Goal: Download file/media

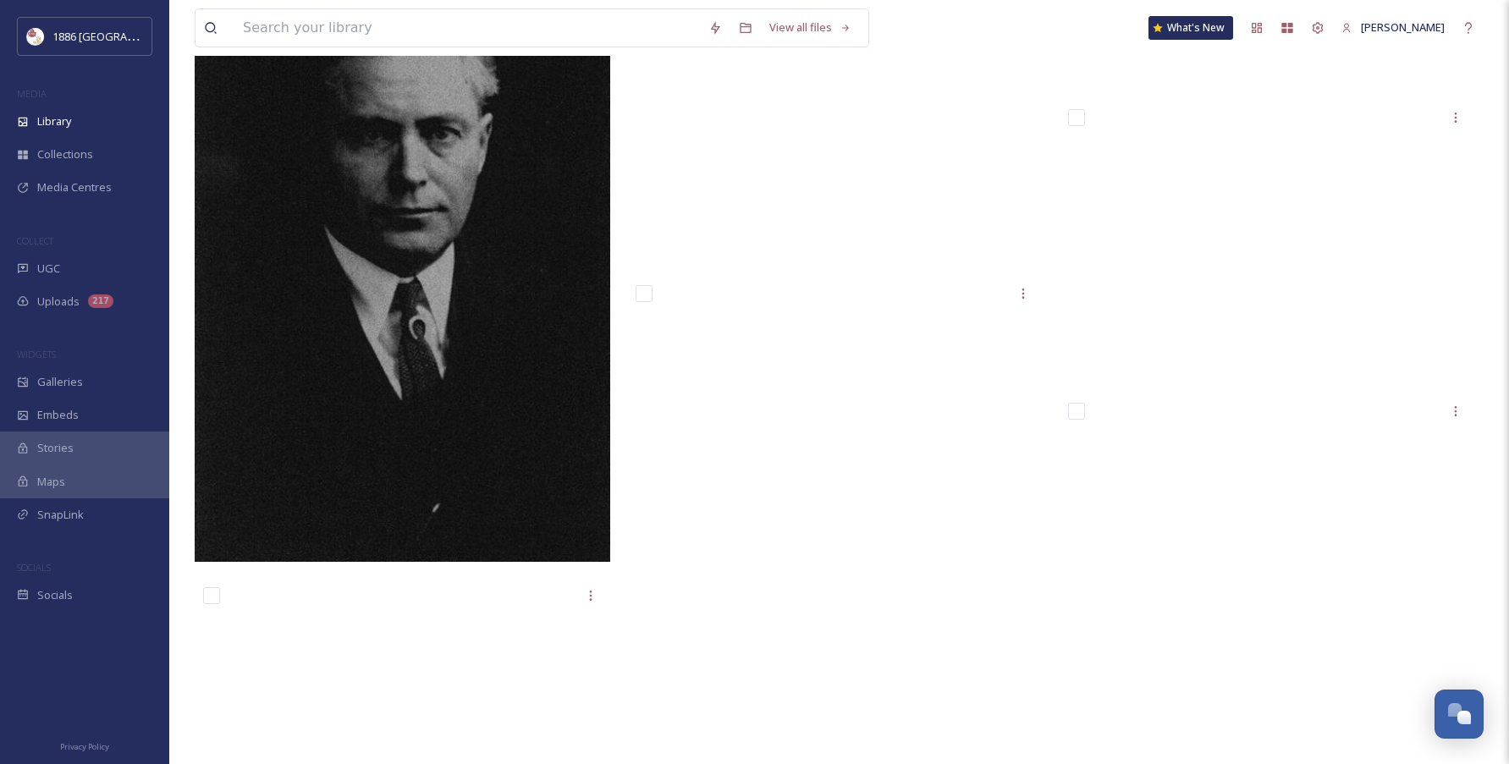
scroll to position [15937, 0]
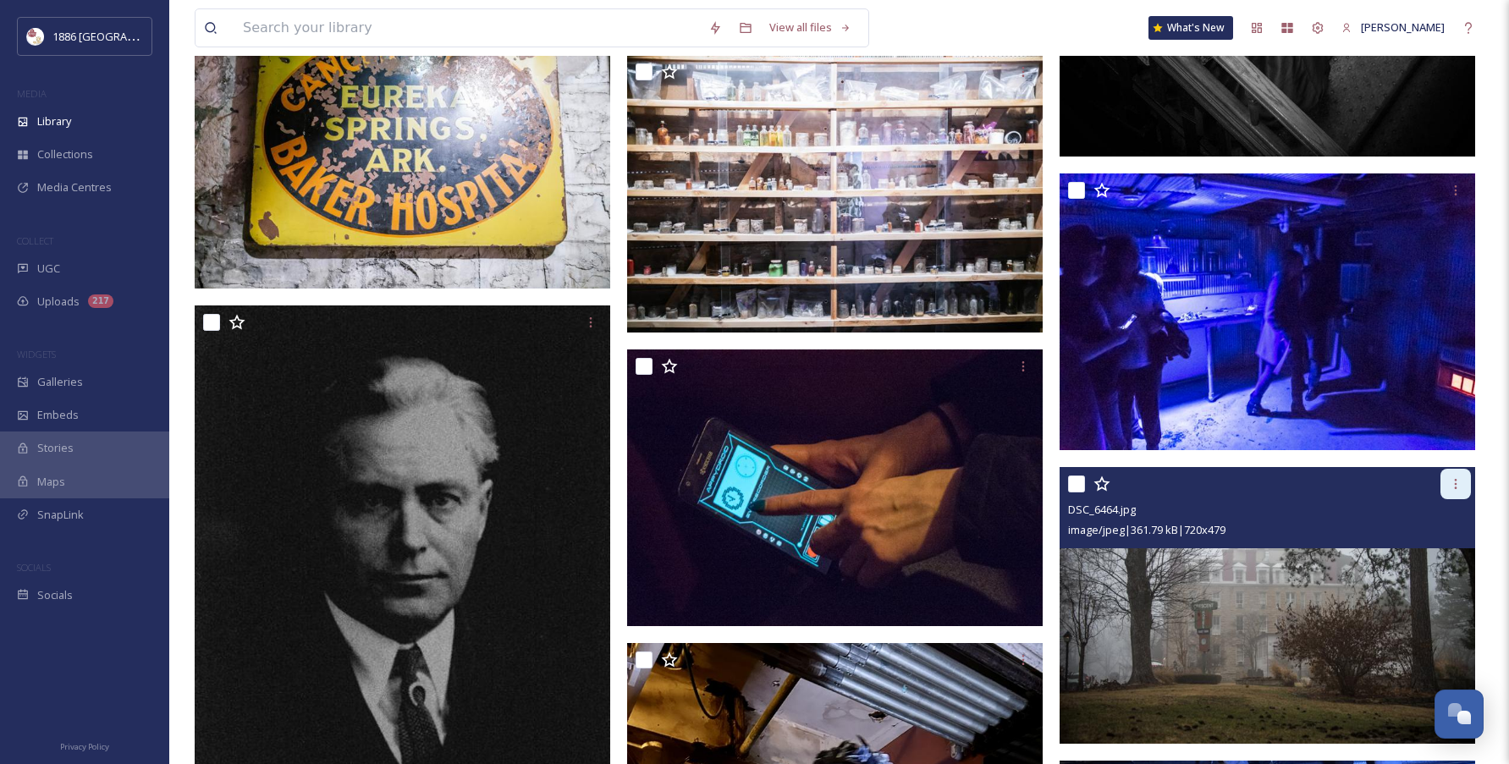
click at [1456, 491] on icon at bounding box center [1456, 484] width 14 height 14
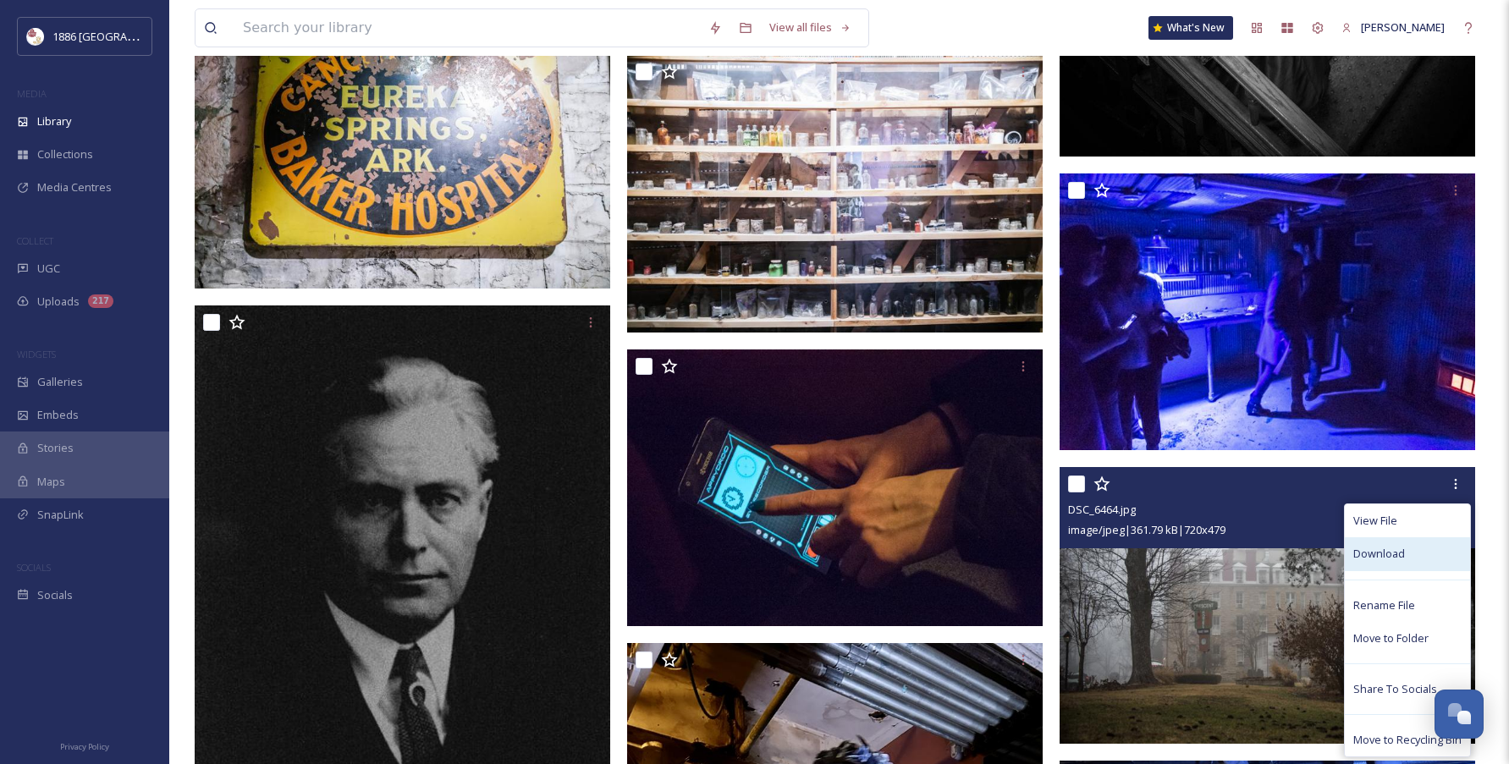
click at [1399, 562] on span "Download" at bounding box center [1379, 554] width 52 height 16
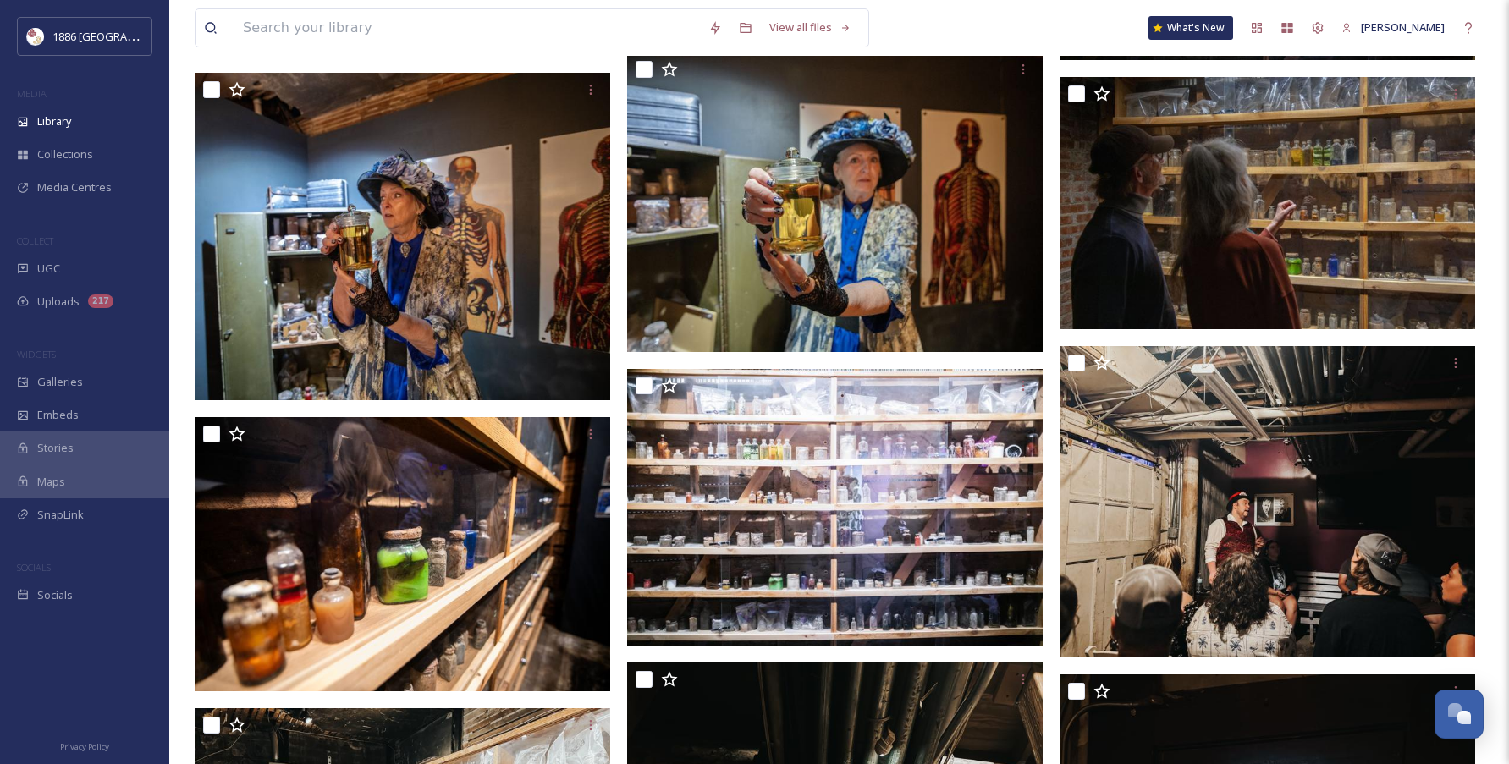
scroll to position [0, 0]
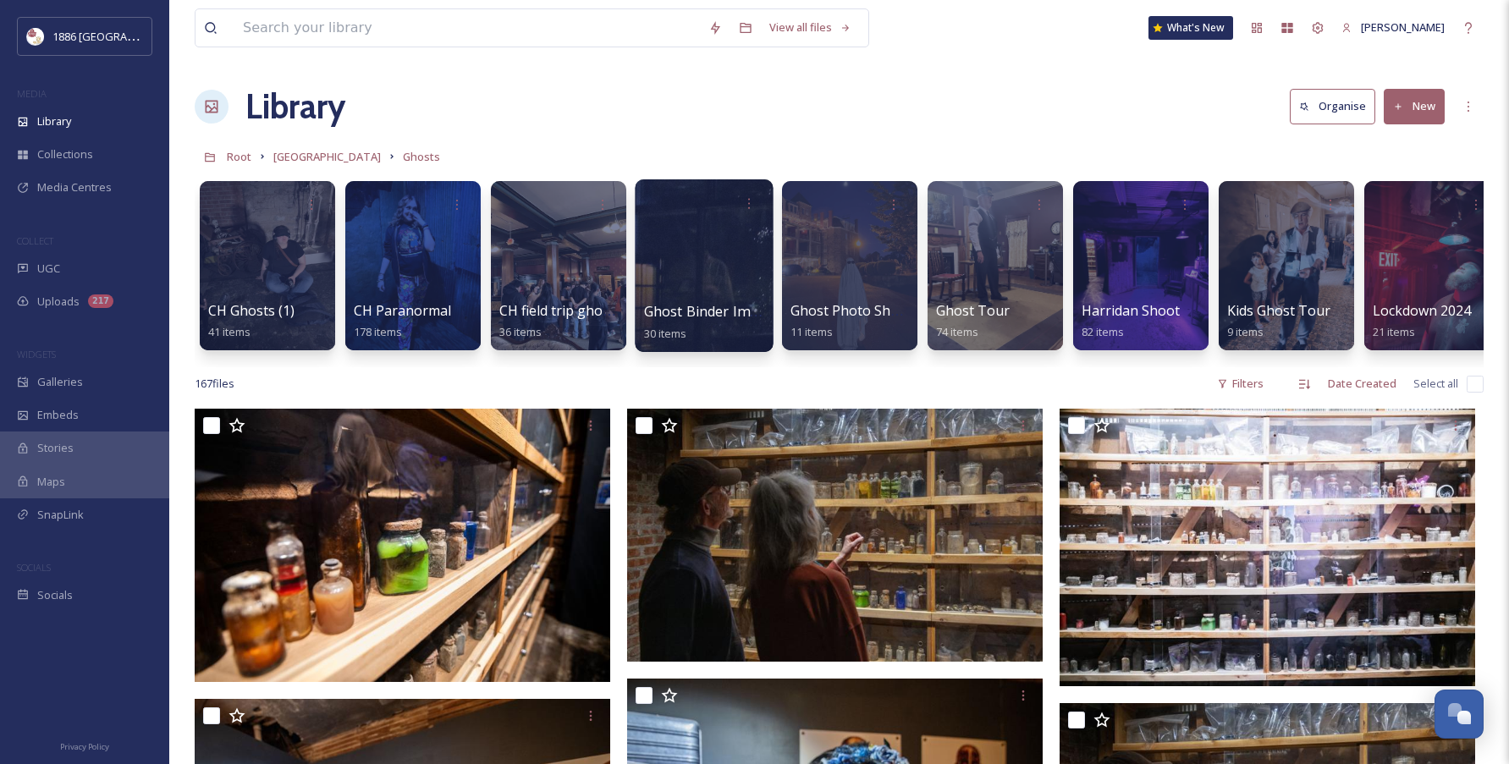
click at [737, 300] on div at bounding box center [704, 265] width 138 height 173
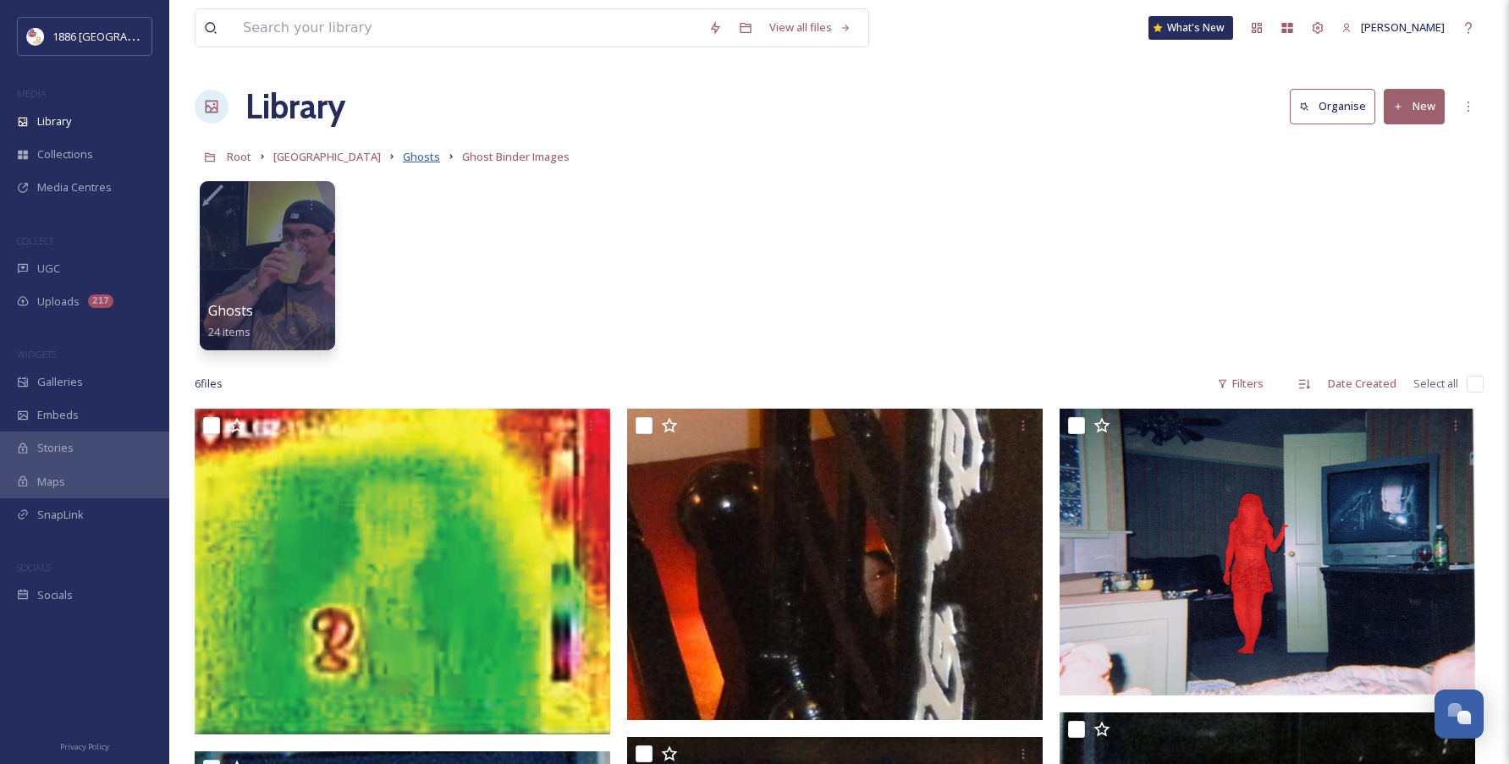
click at [403, 156] on span "Ghosts" at bounding box center [421, 156] width 37 height 15
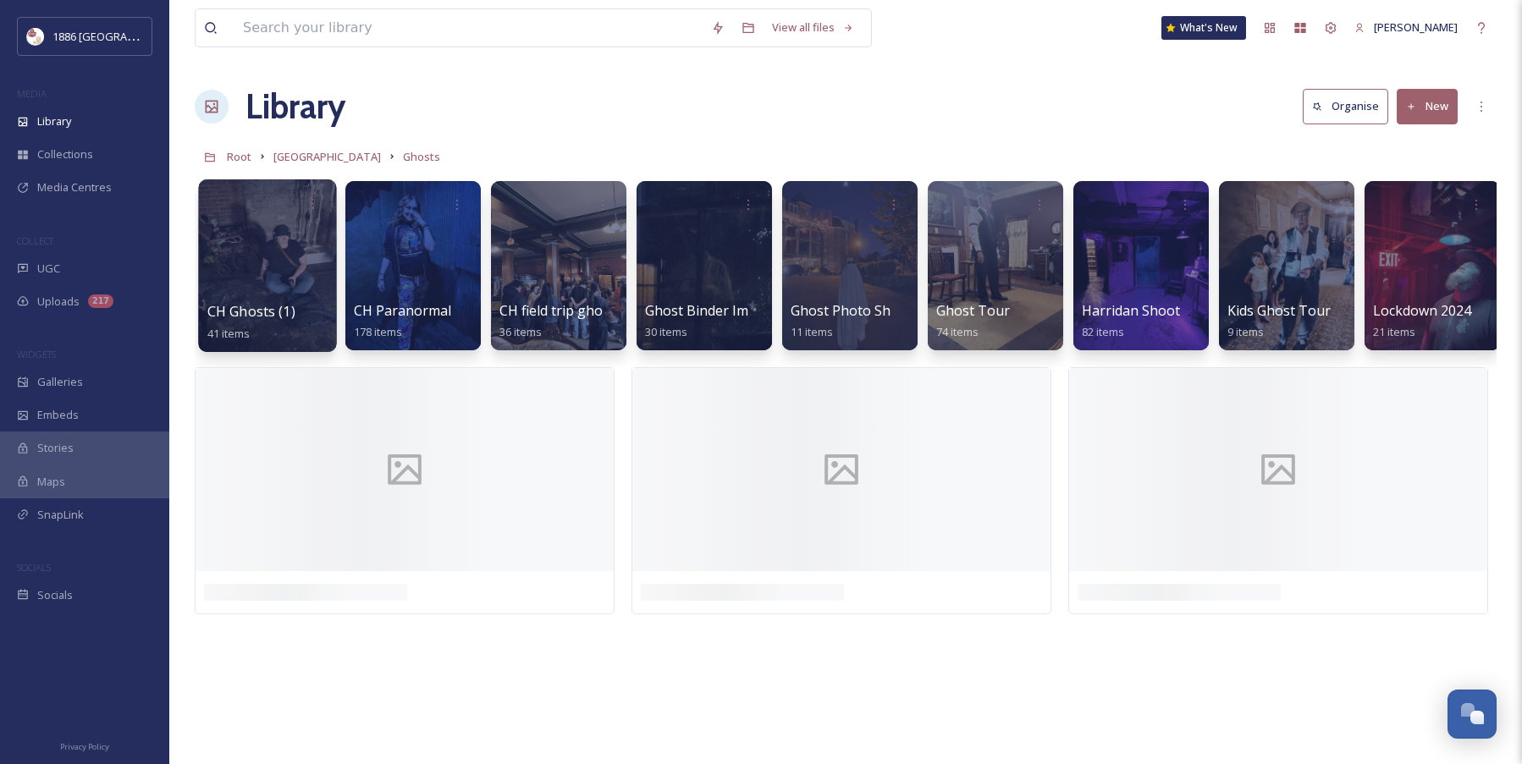
click at [281, 309] on span "CH Ghosts (1)" at bounding box center [251, 311] width 88 height 19
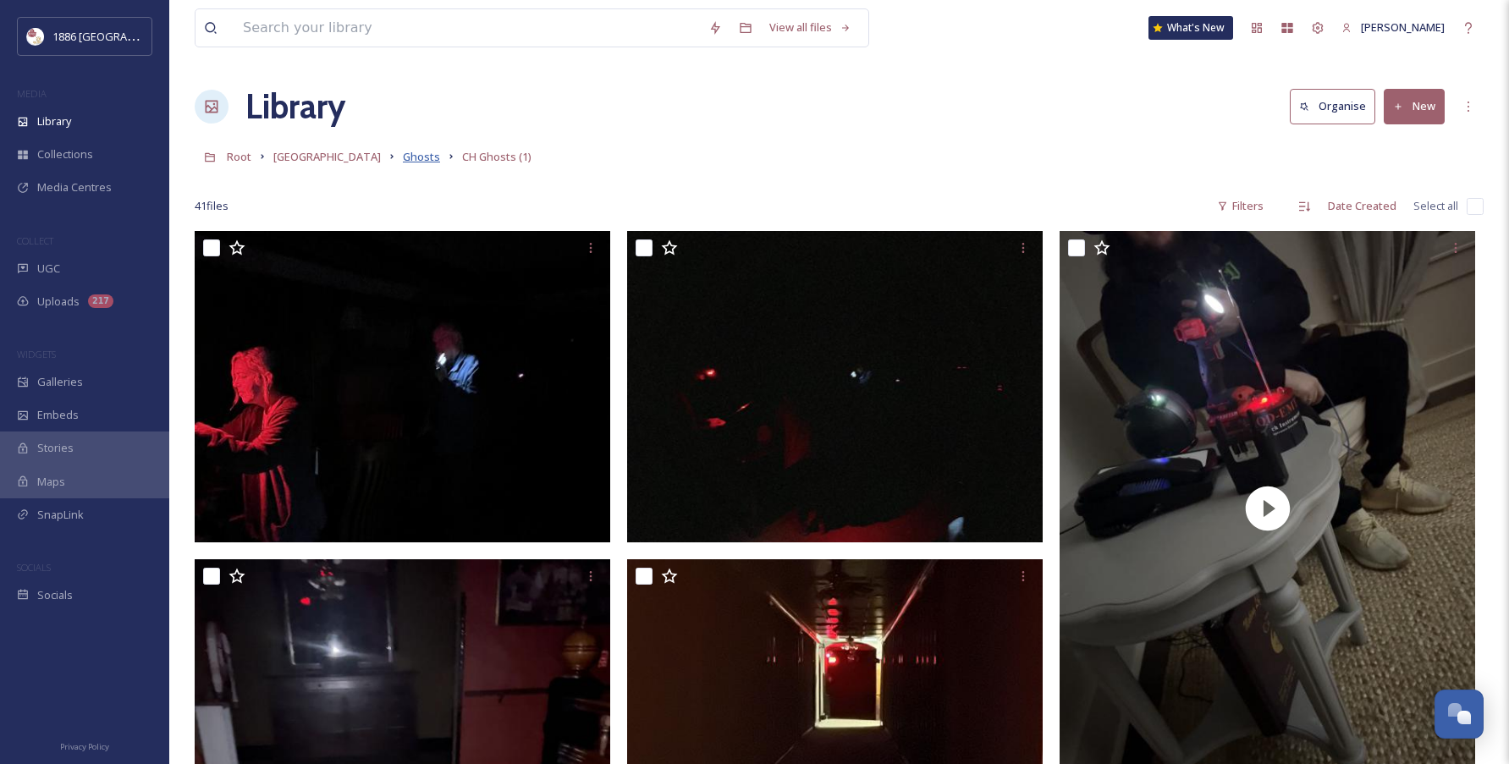
click at [403, 150] on span "Ghosts" at bounding box center [421, 156] width 37 height 15
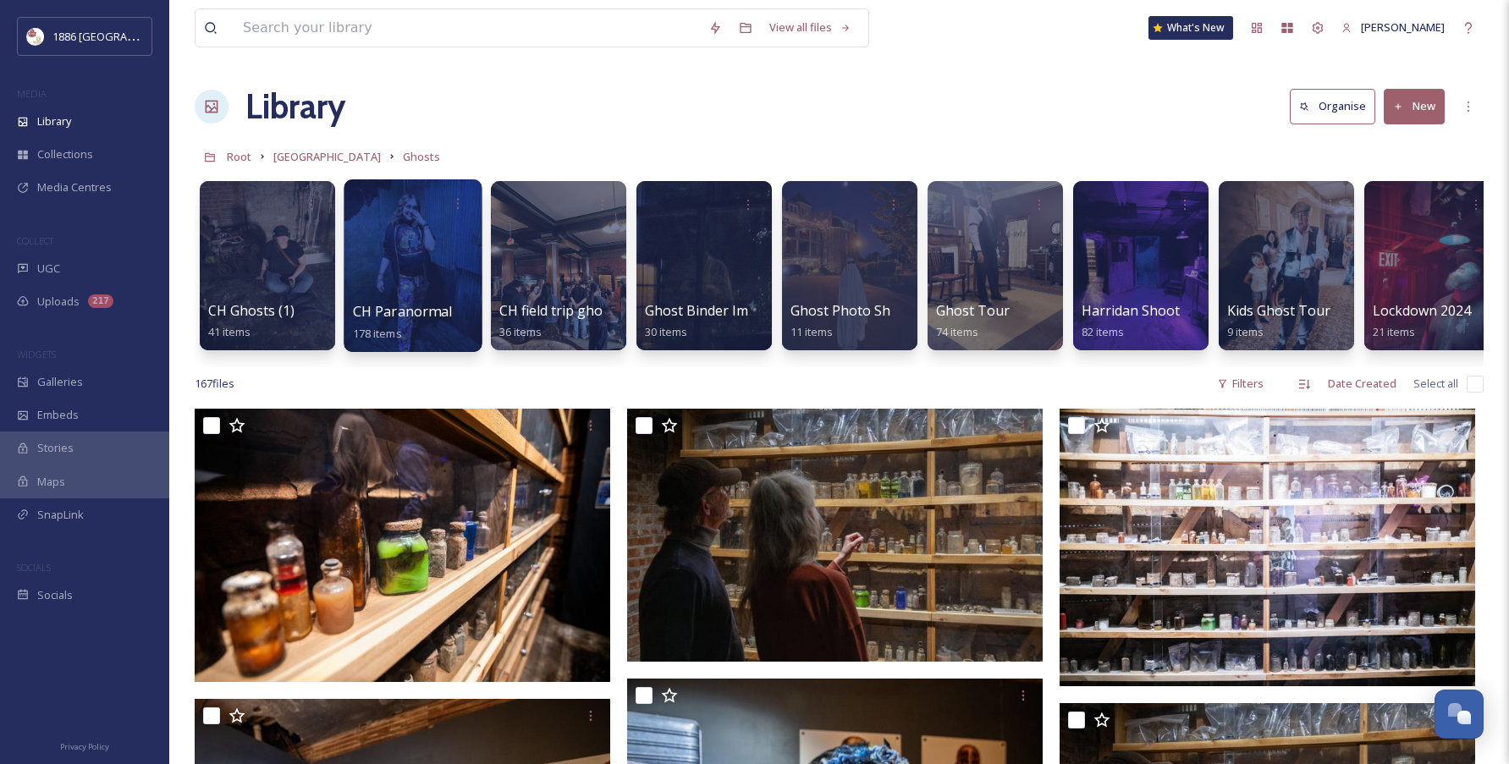
click at [453, 326] on div "CH Paranormal 178 items" at bounding box center [413, 322] width 121 height 42
click at [427, 226] on div at bounding box center [413, 265] width 138 height 173
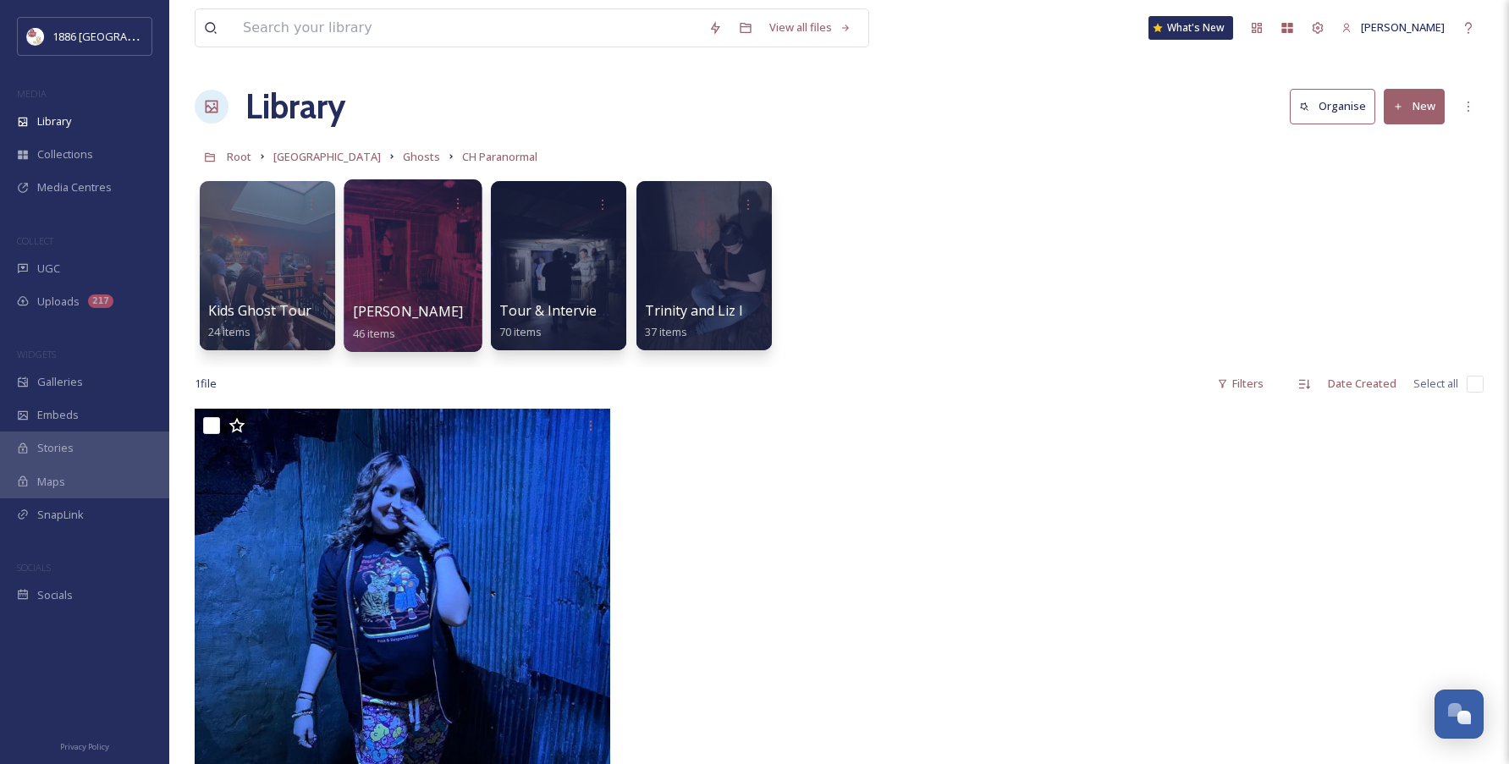
click at [419, 310] on span "[PERSON_NAME]" at bounding box center [408, 311] width 111 height 19
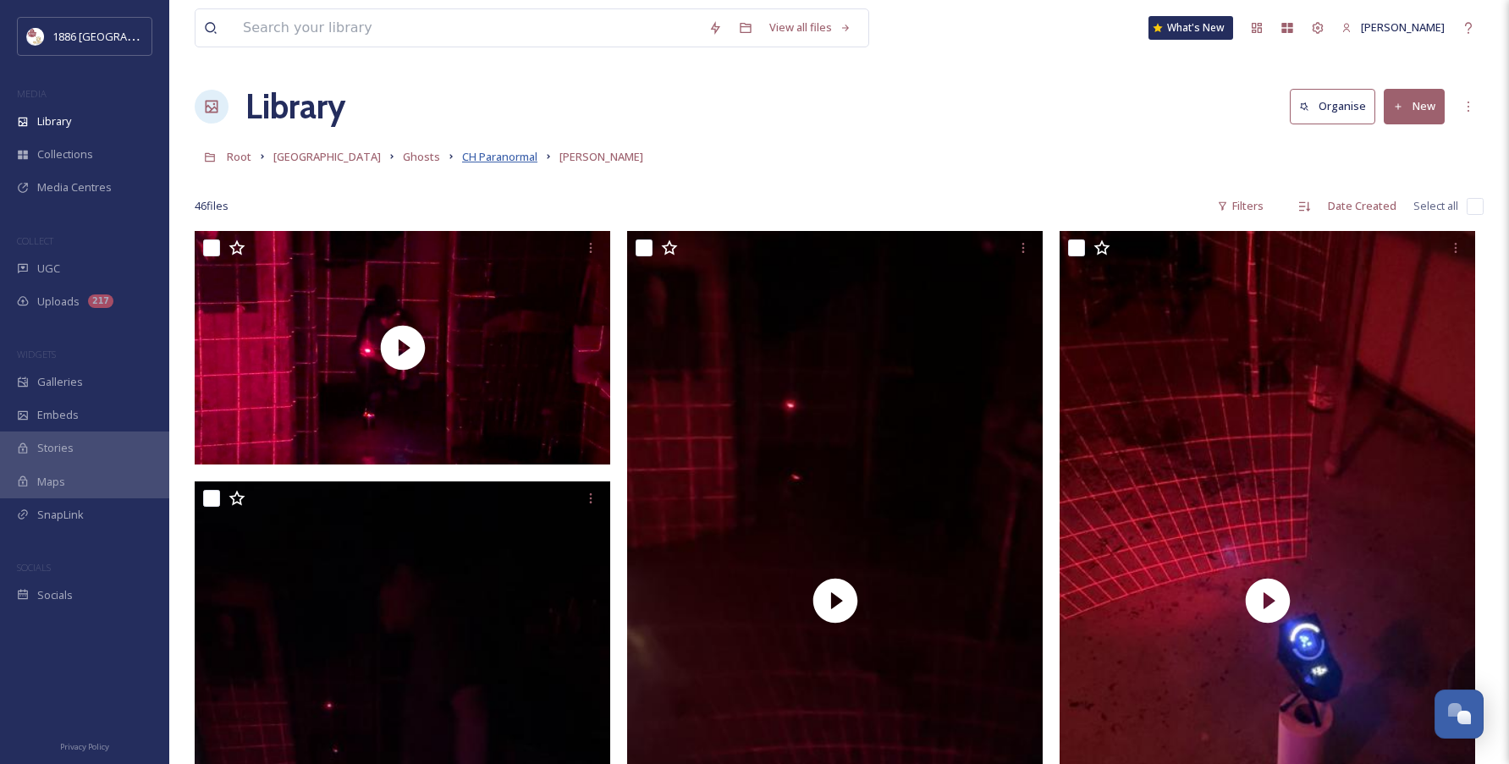
click at [497, 153] on span "CH Paranormal" at bounding box center [499, 156] width 75 height 15
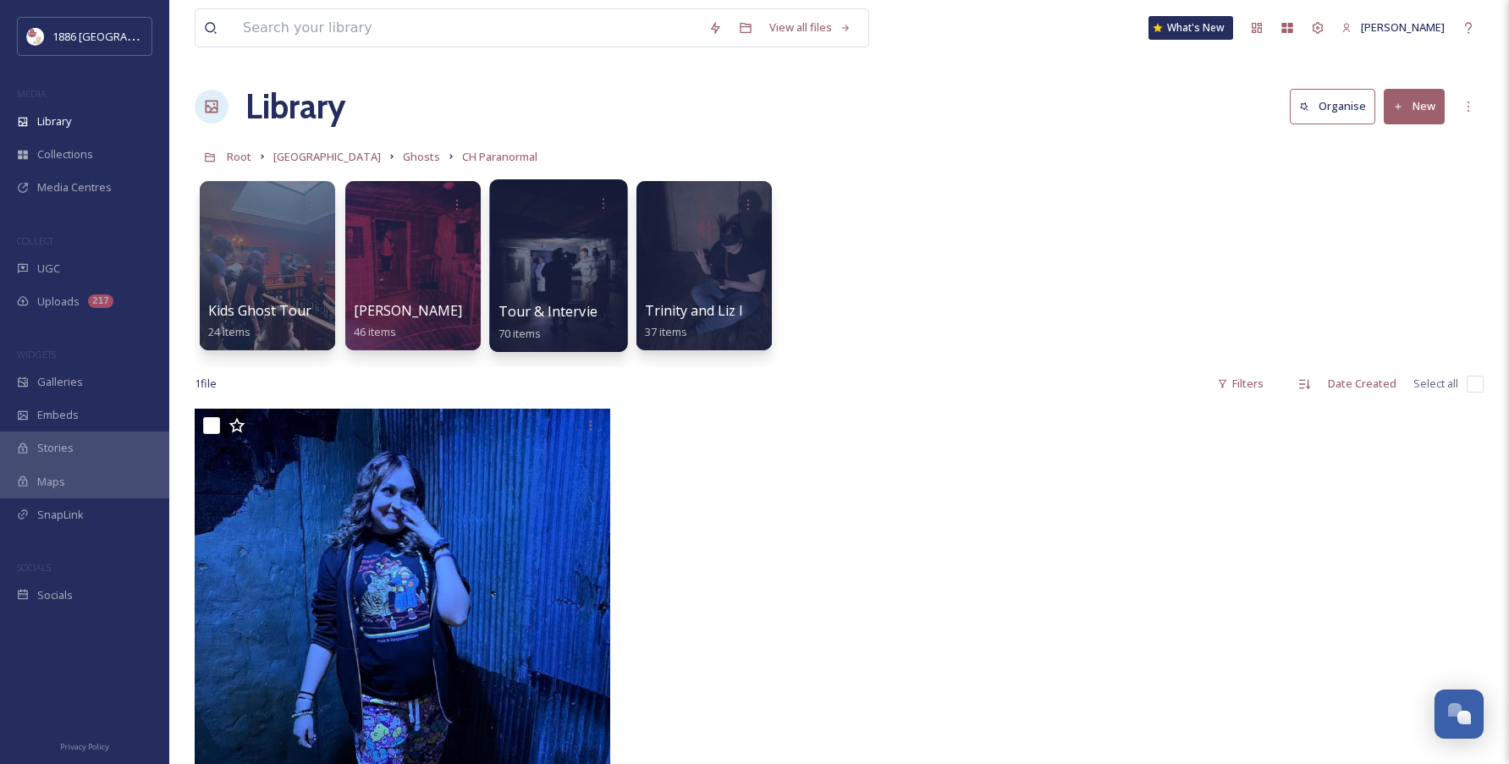
click at [544, 319] on span "Tour & Interviews with [PERSON_NAME] ([PERSON_NAME]), KFSM" at bounding box center [711, 311] width 427 height 19
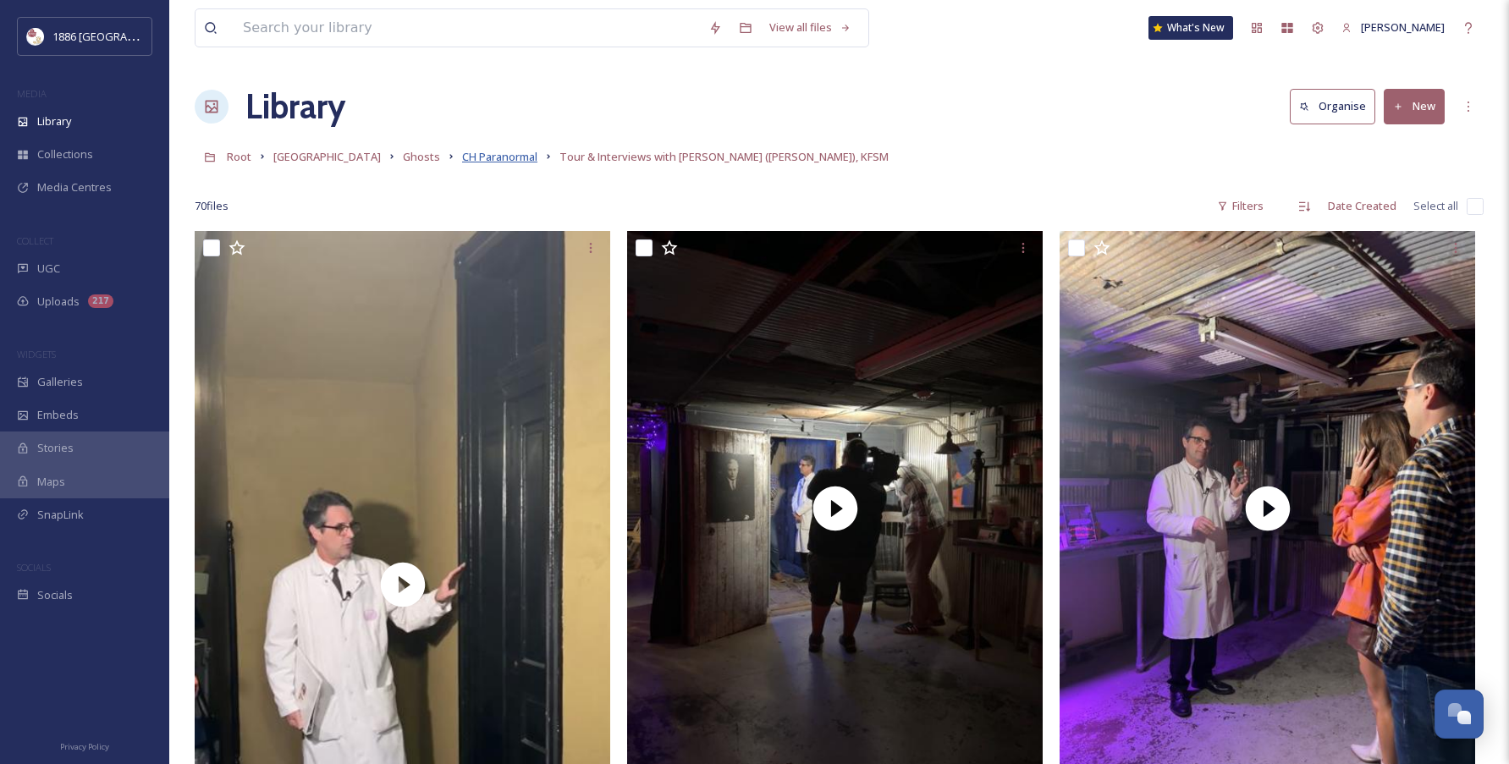
click at [462, 153] on span "CH Paranormal" at bounding box center [499, 156] width 75 height 15
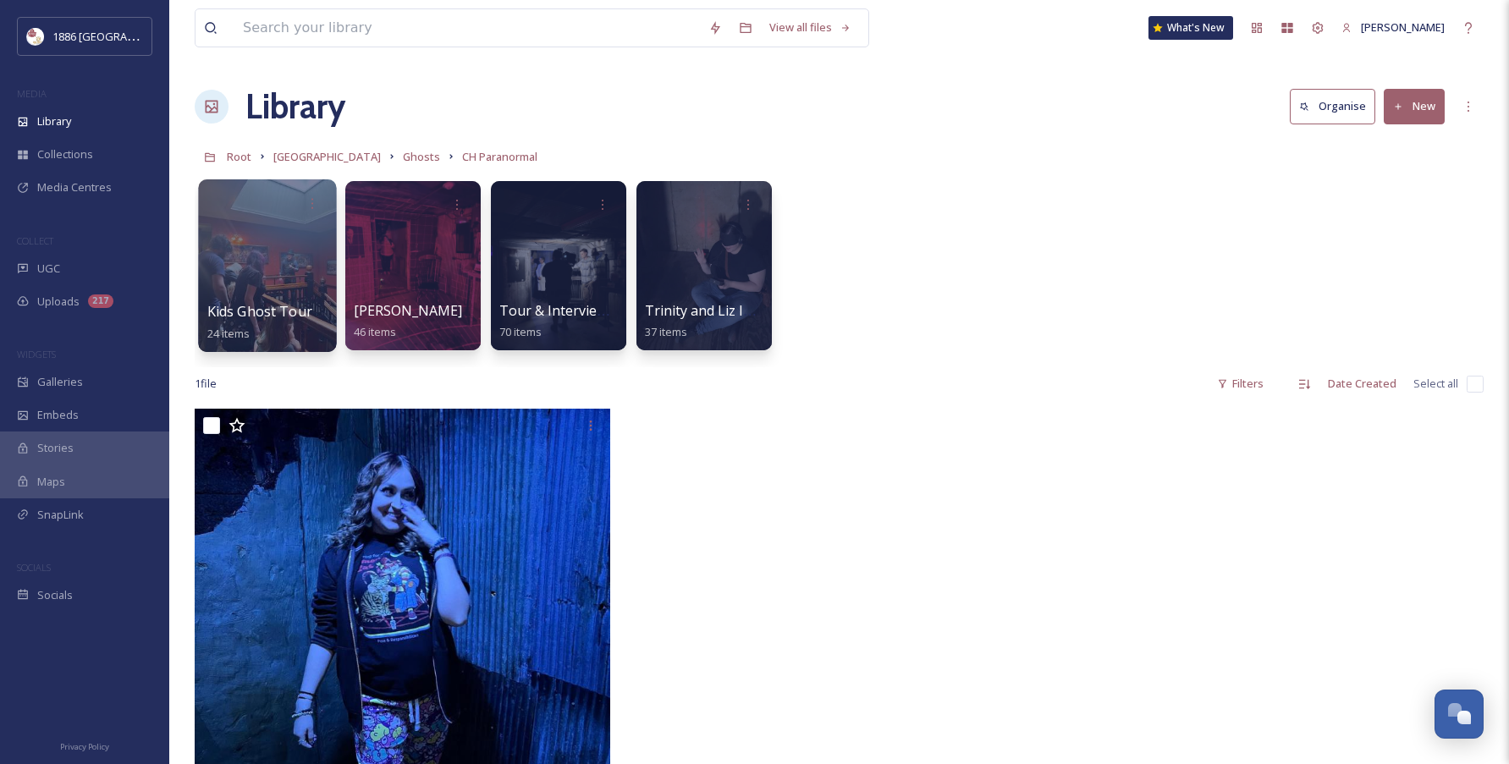
click at [267, 245] on div at bounding box center [267, 265] width 138 height 173
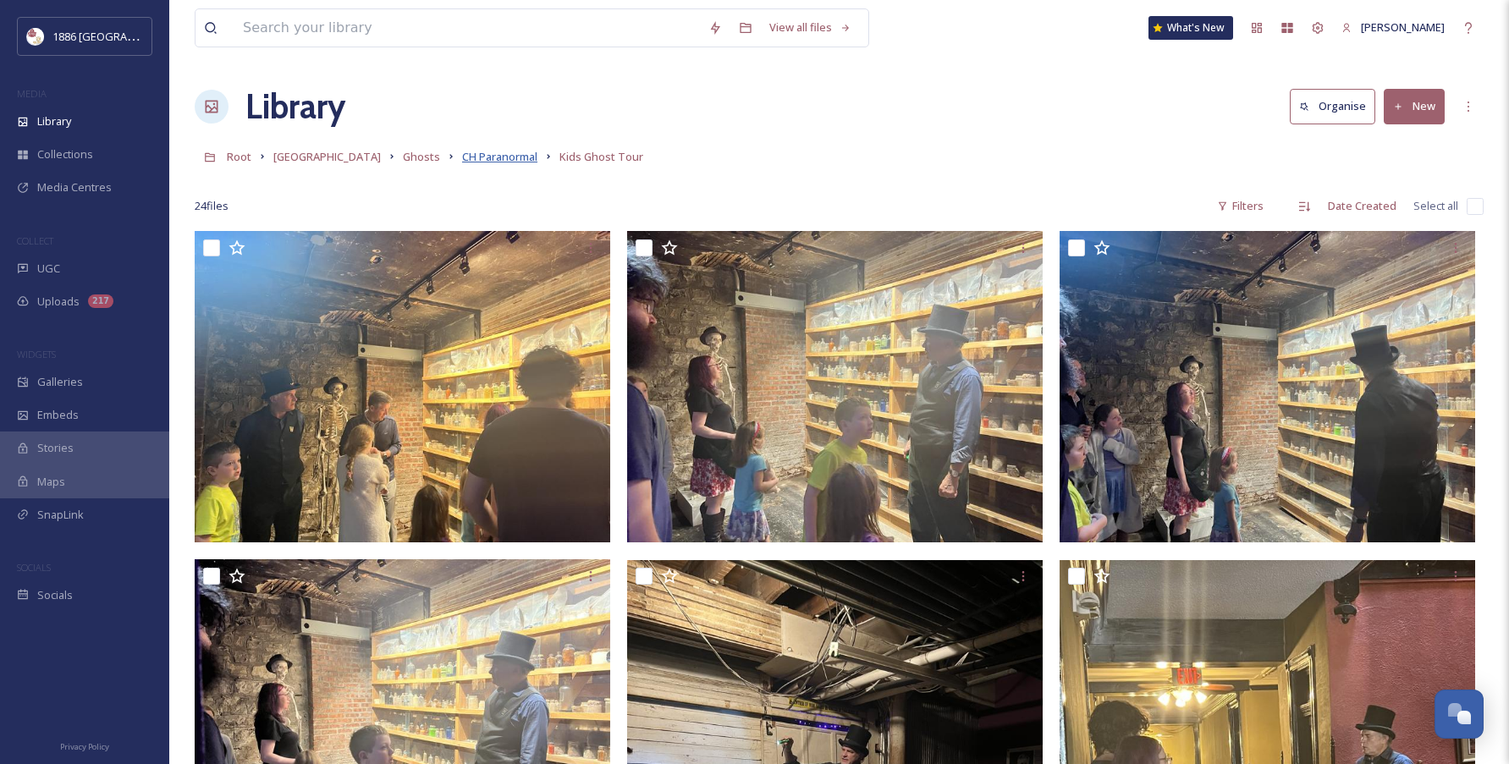
click at [482, 151] on span "CH Paranormal" at bounding box center [499, 156] width 75 height 15
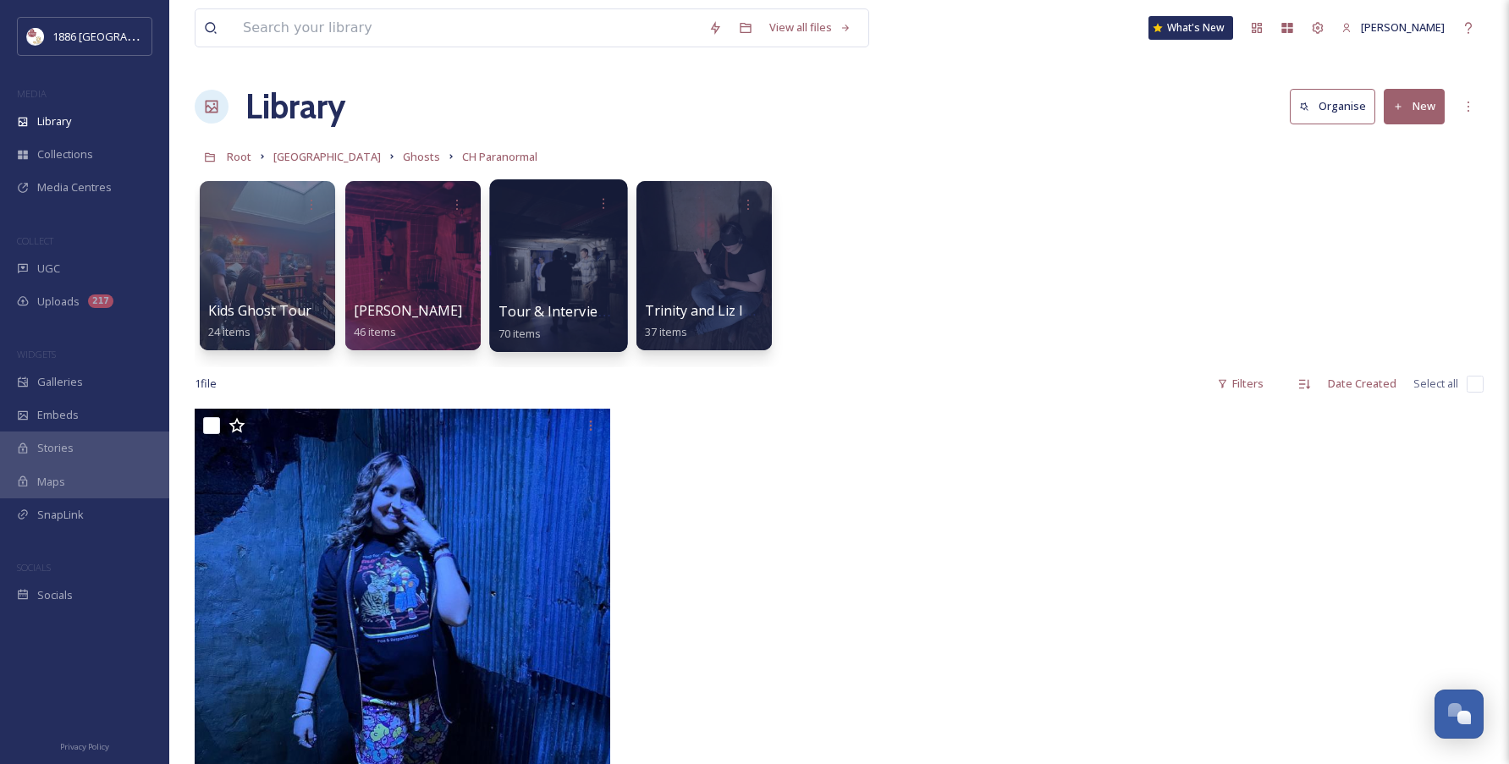
click at [559, 324] on div "Tour & Interviews with [PERSON_NAME] ([PERSON_NAME]), KFSM 70 items" at bounding box center [558, 322] width 121 height 42
click at [553, 304] on span "Tour & Interviews with [PERSON_NAME] ([PERSON_NAME]), KFSM" at bounding box center [711, 311] width 427 height 19
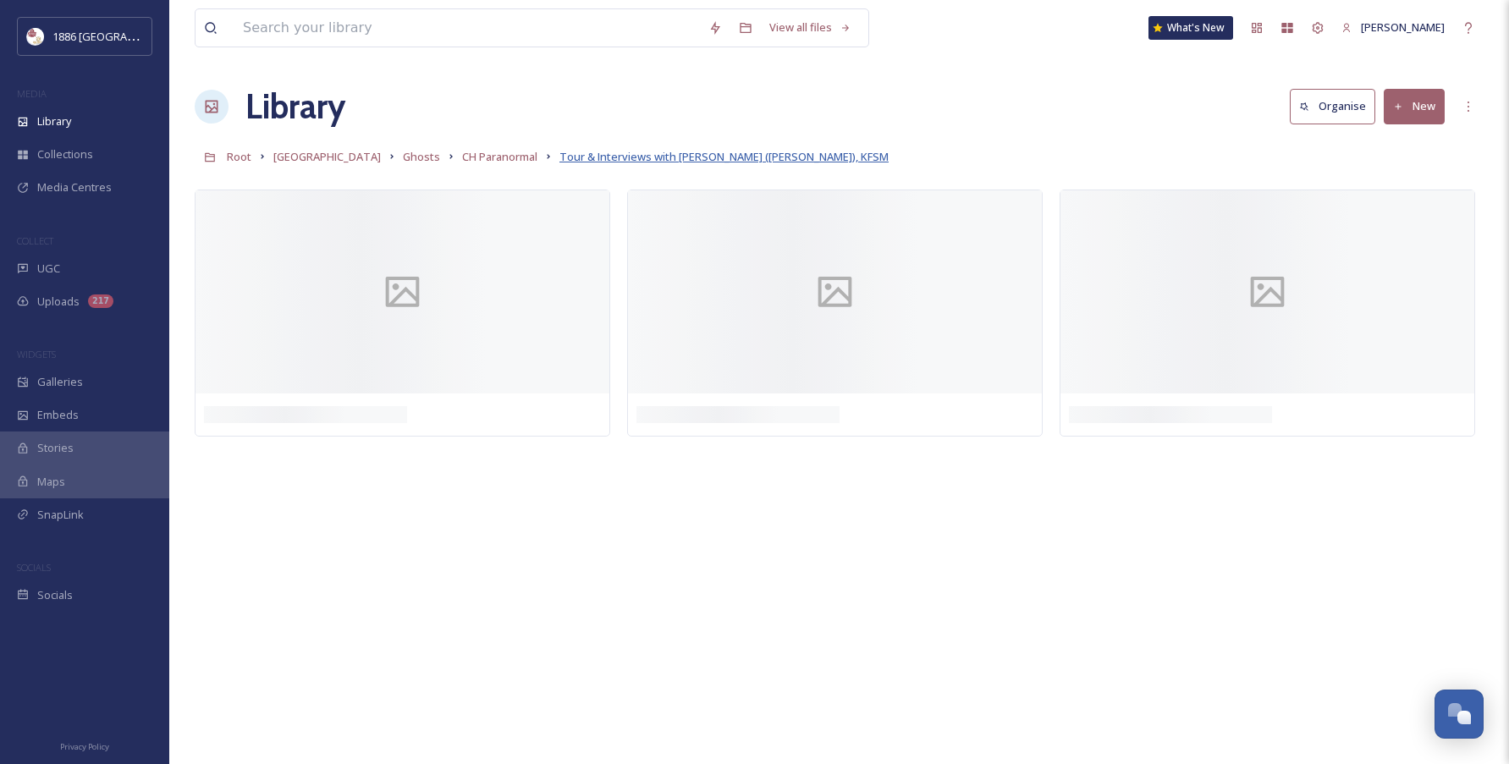
click at [592, 157] on span "Tour & Interviews with [PERSON_NAME] ([PERSON_NAME]), KFSM" at bounding box center [723, 156] width 329 height 15
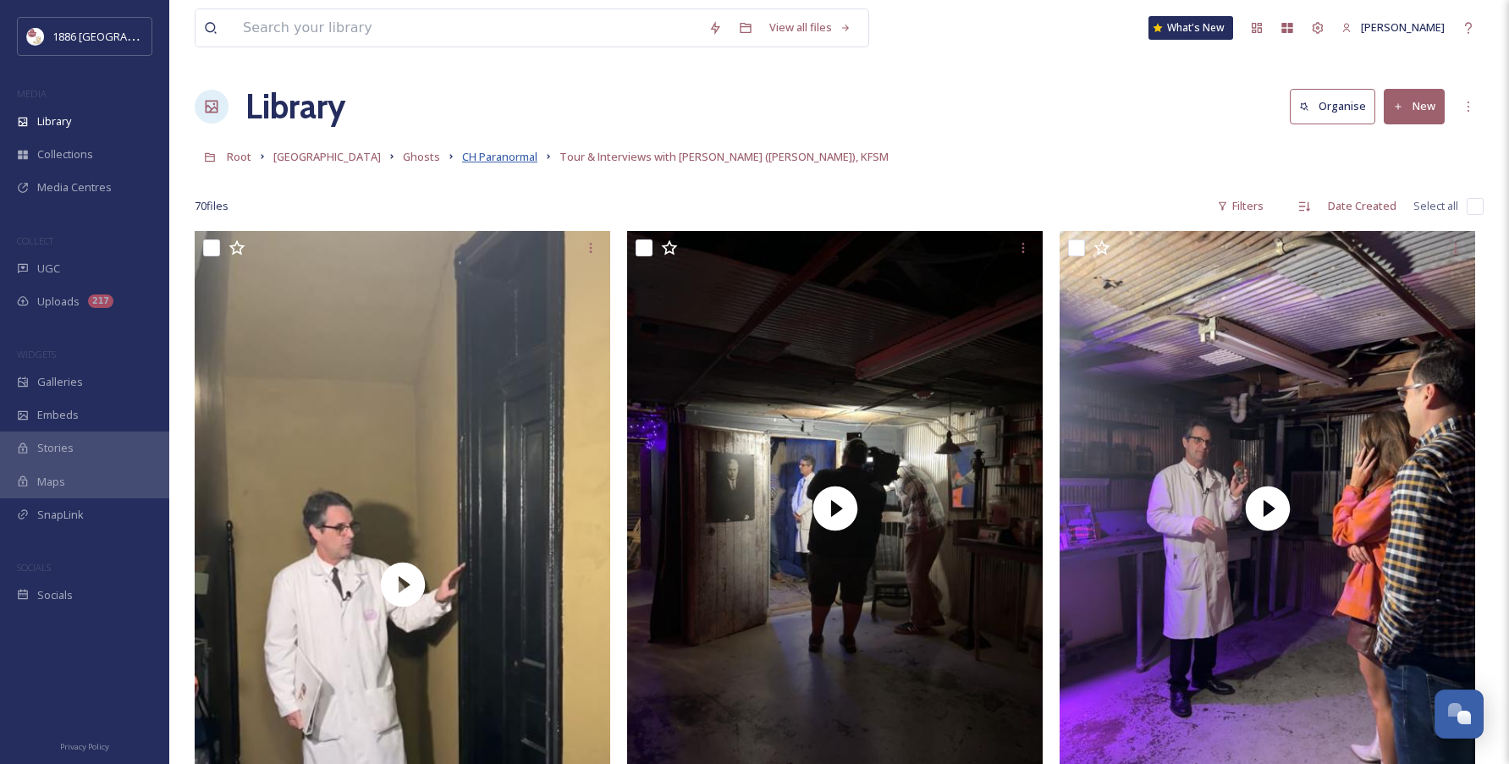
click at [462, 159] on span "CH Paranormal" at bounding box center [499, 156] width 75 height 15
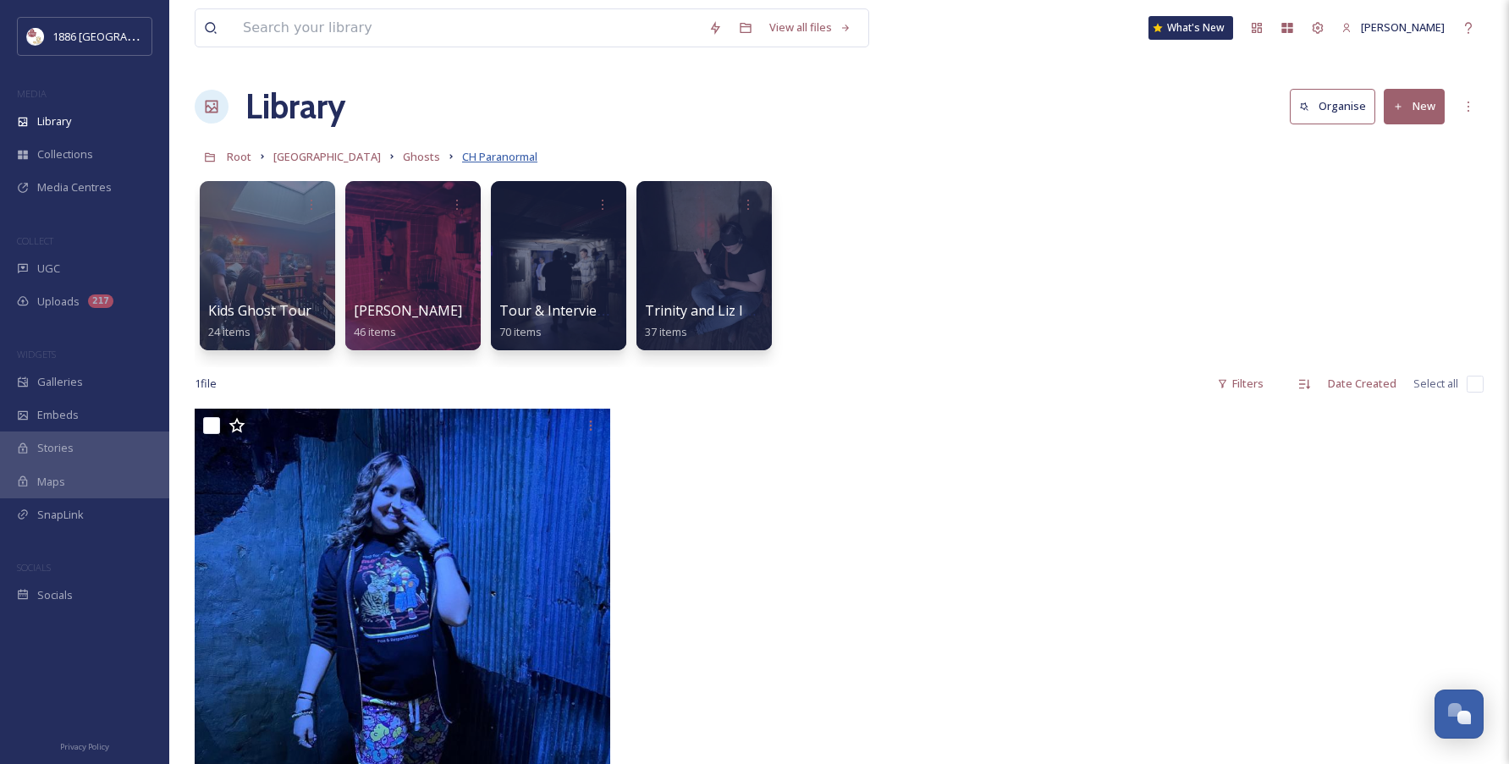
click at [462, 155] on span "CH Paranormal" at bounding box center [499, 156] width 75 height 15
click at [403, 157] on span "Ghosts" at bounding box center [421, 156] width 37 height 15
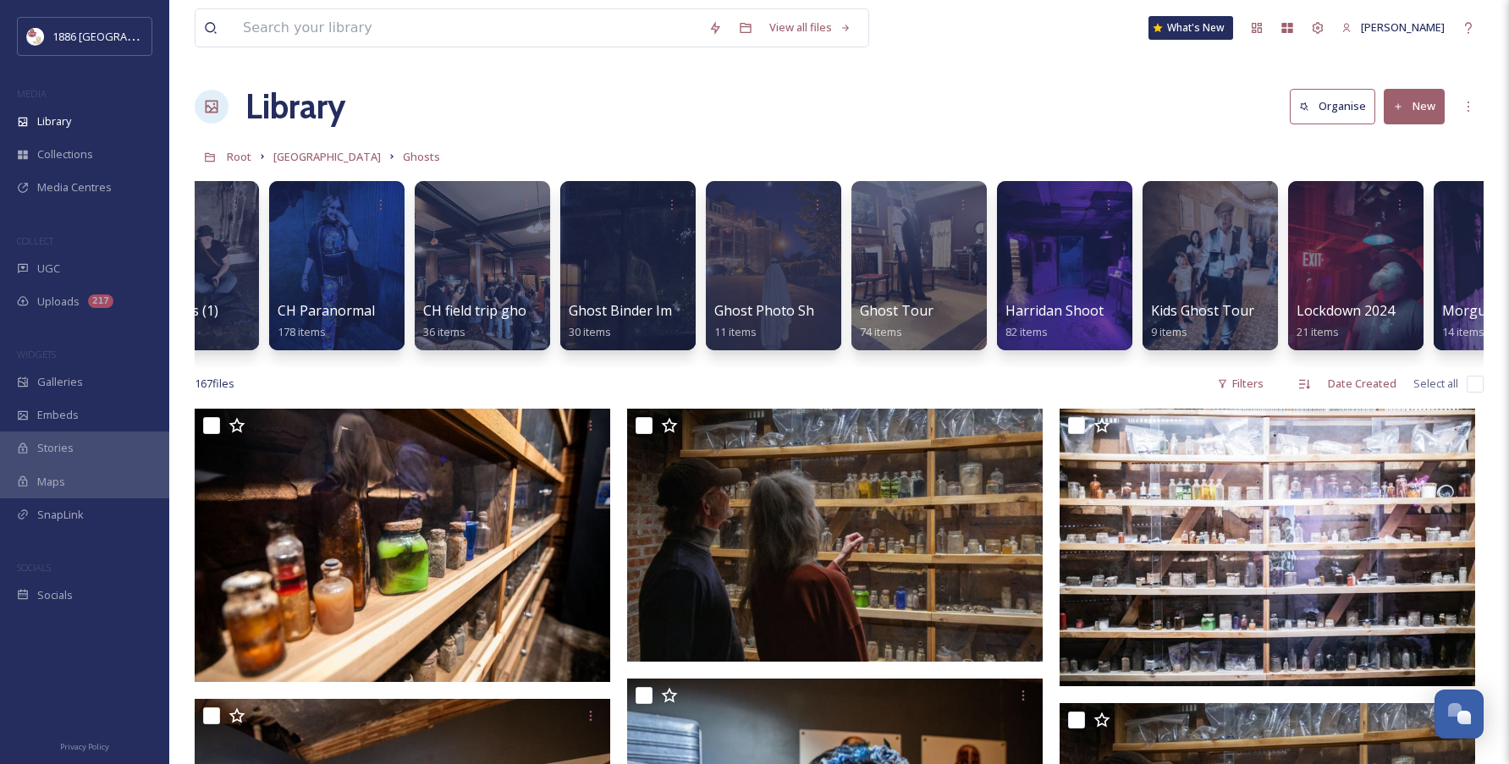
scroll to position [0, 167]
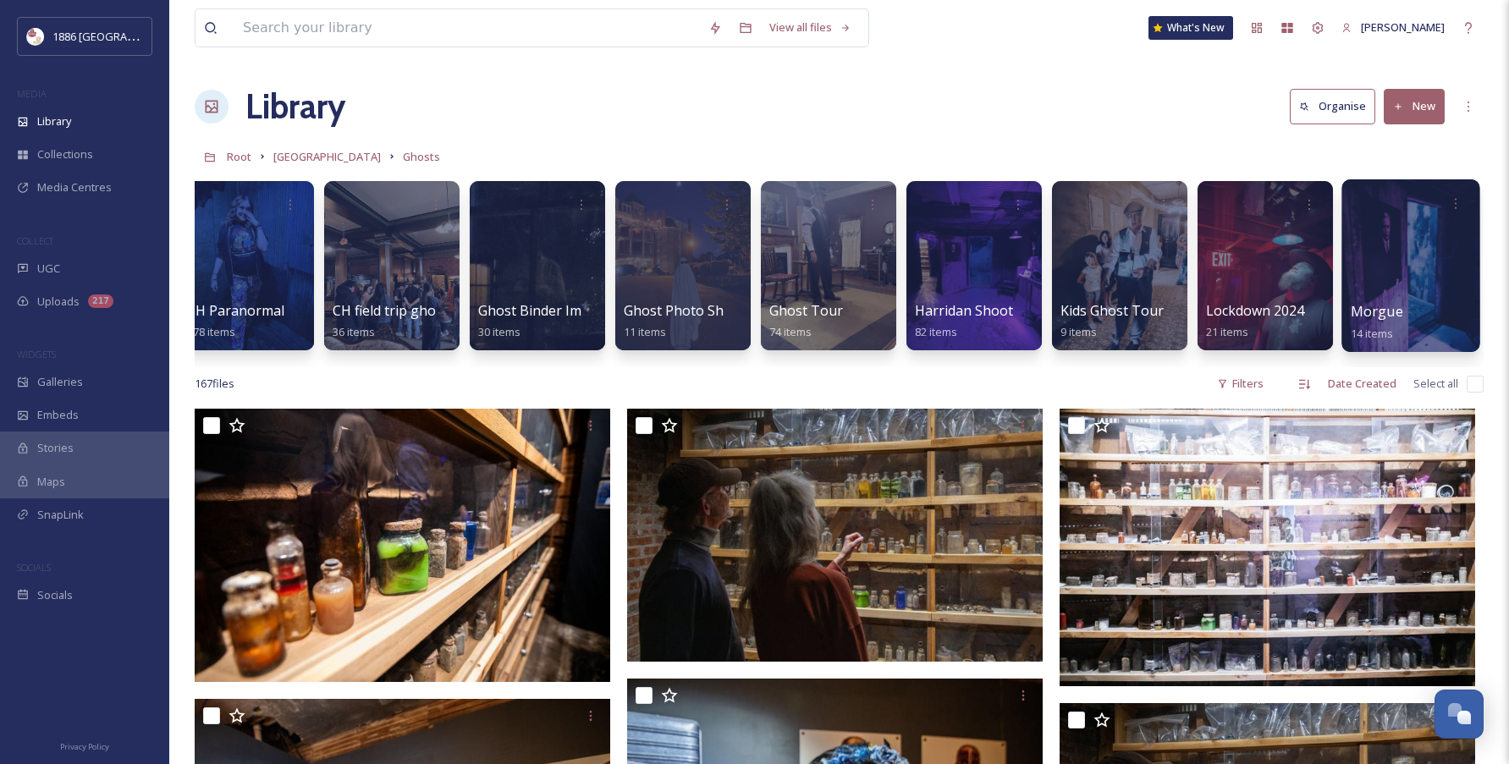
click at [1400, 303] on span "Morgue" at bounding box center [1377, 311] width 52 height 19
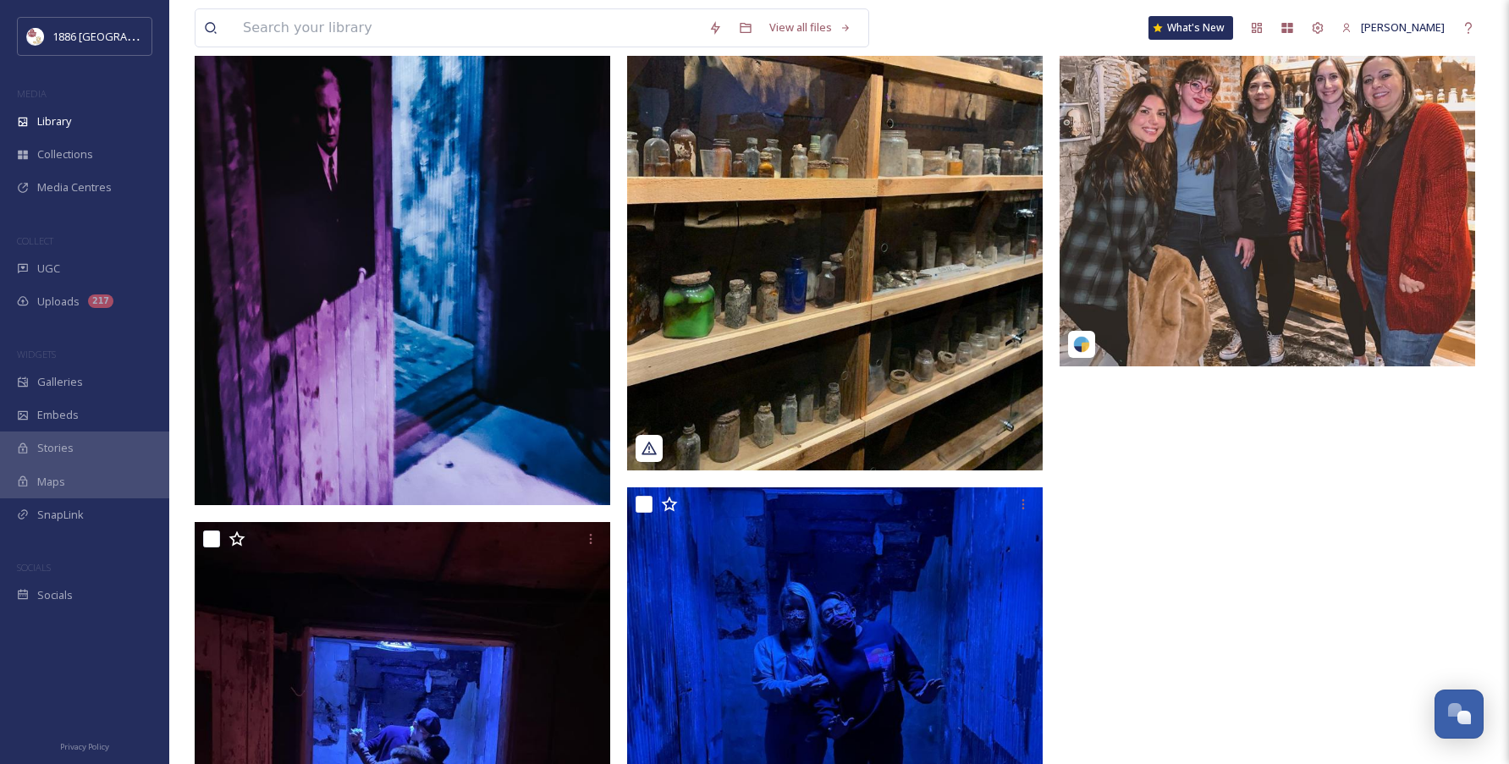
scroll to position [1725, 0]
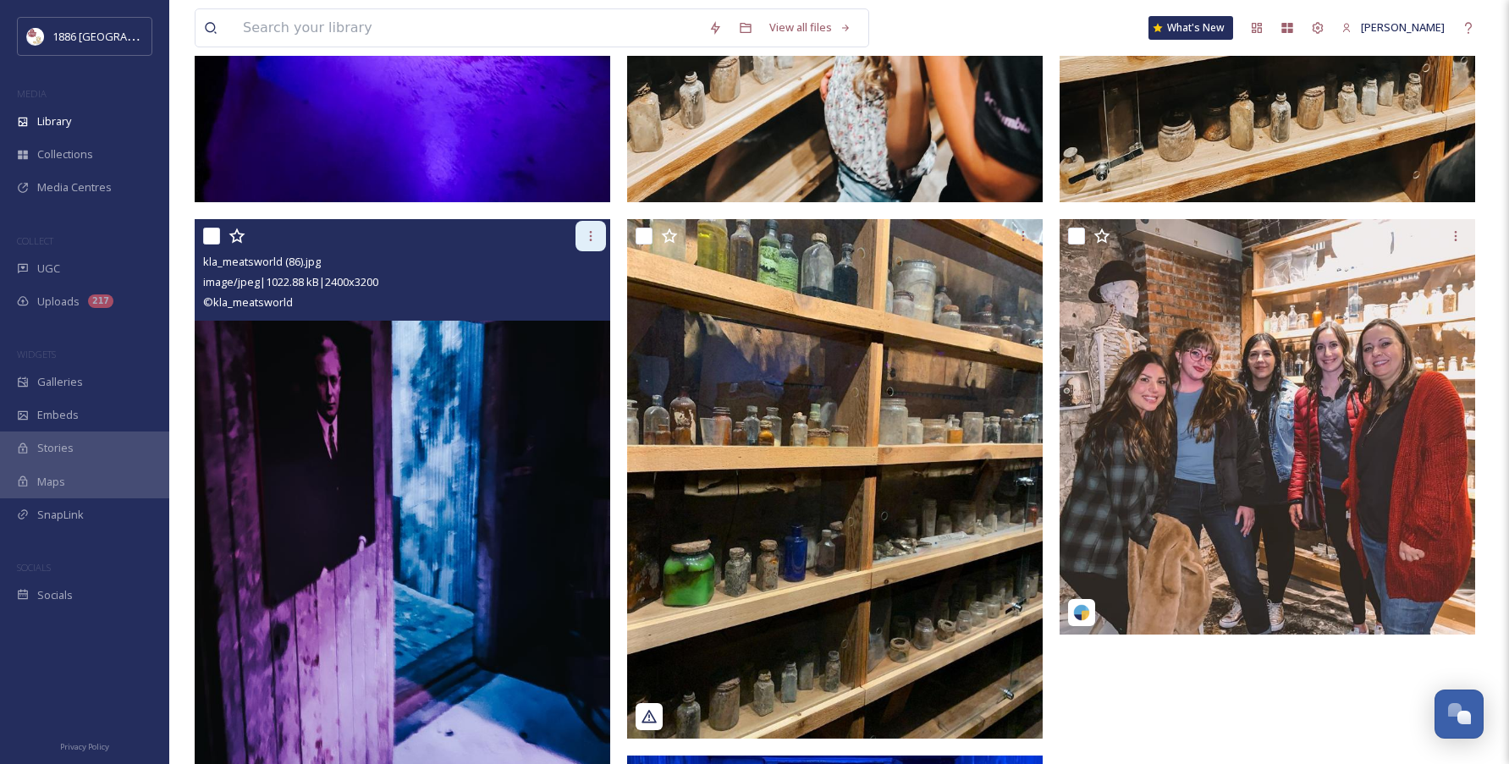
click at [590, 247] on div at bounding box center [590, 236] width 30 height 30
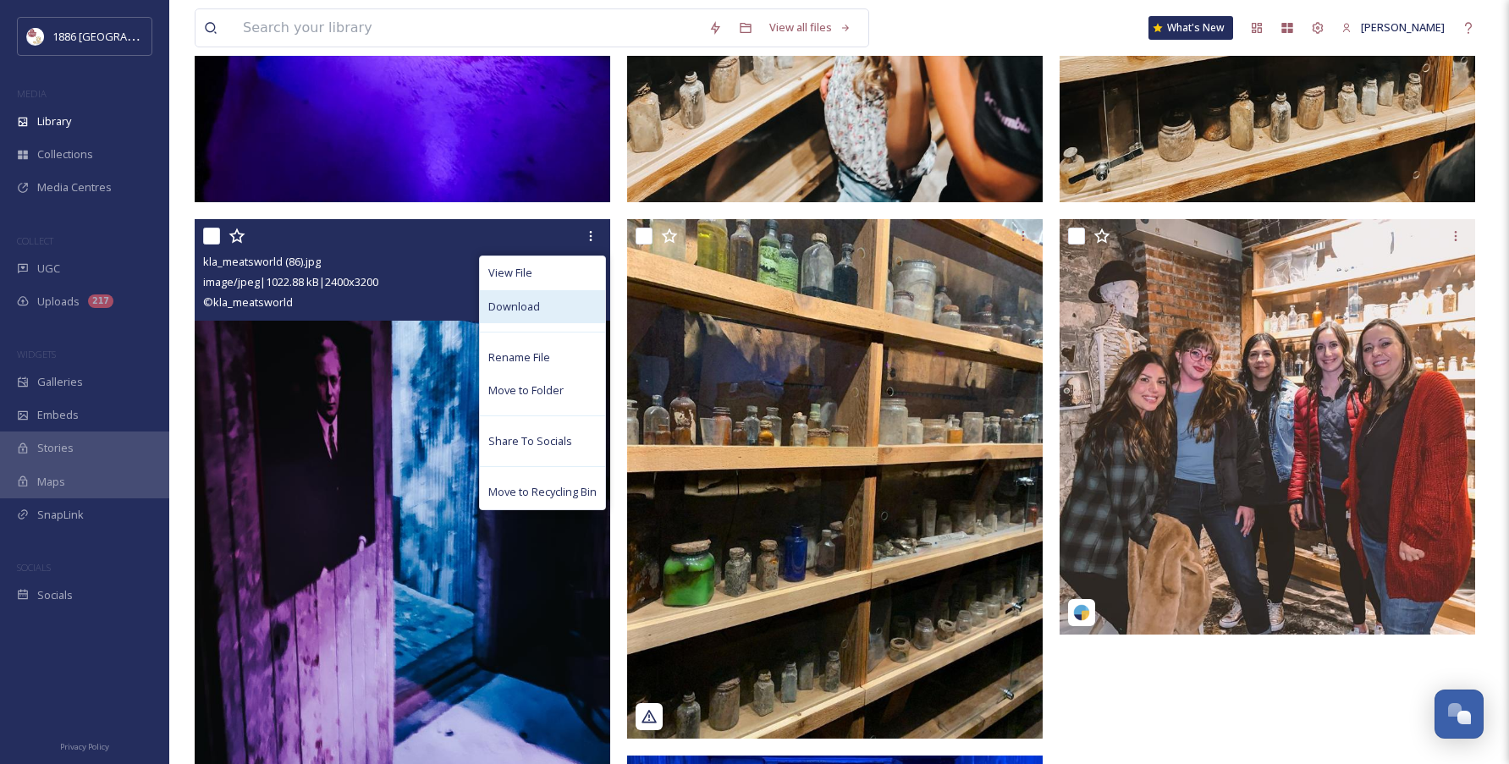
click at [567, 306] on div "Download" at bounding box center [542, 306] width 125 height 33
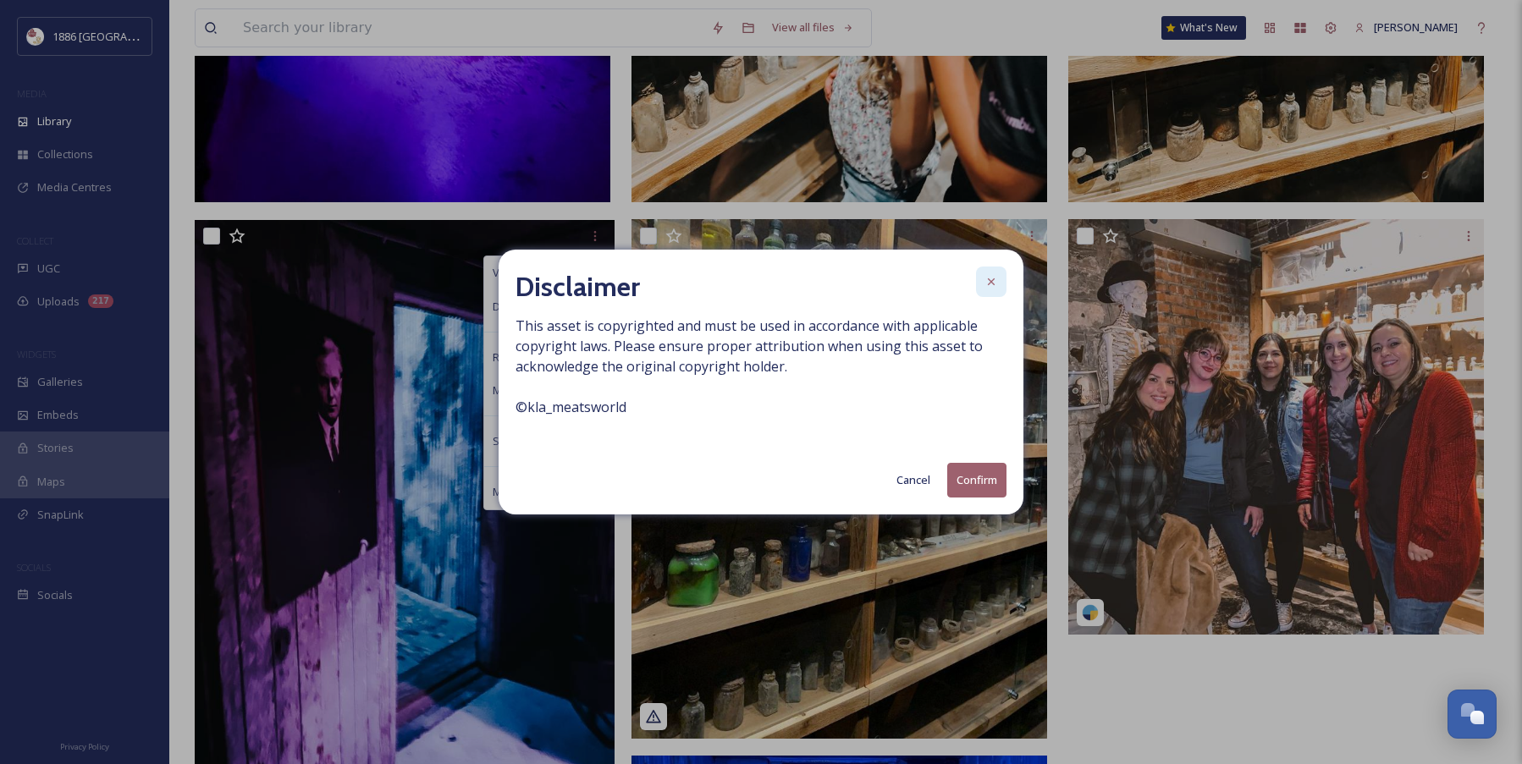
click at [996, 269] on div at bounding box center [991, 282] width 30 height 30
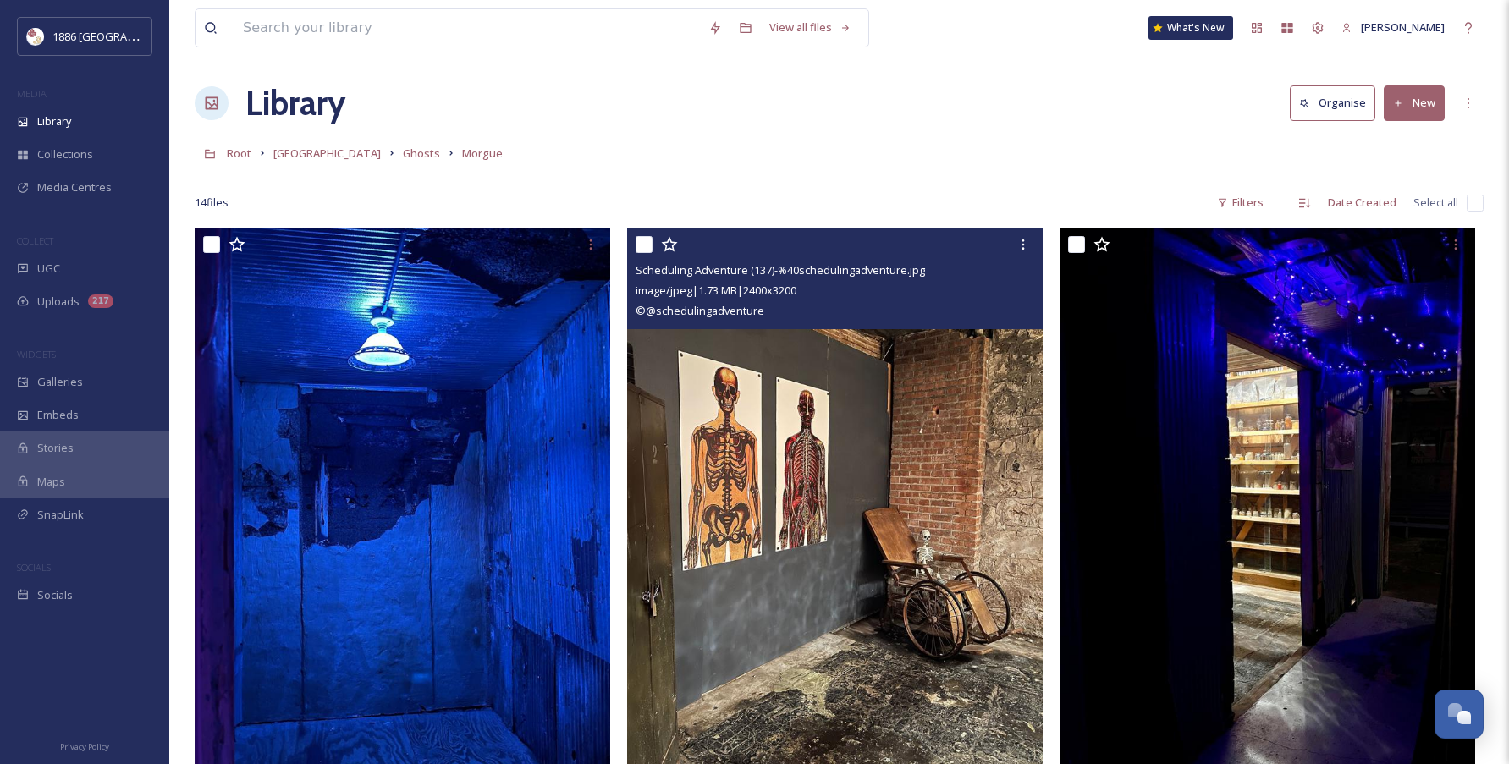
scroll to position [0, 0]
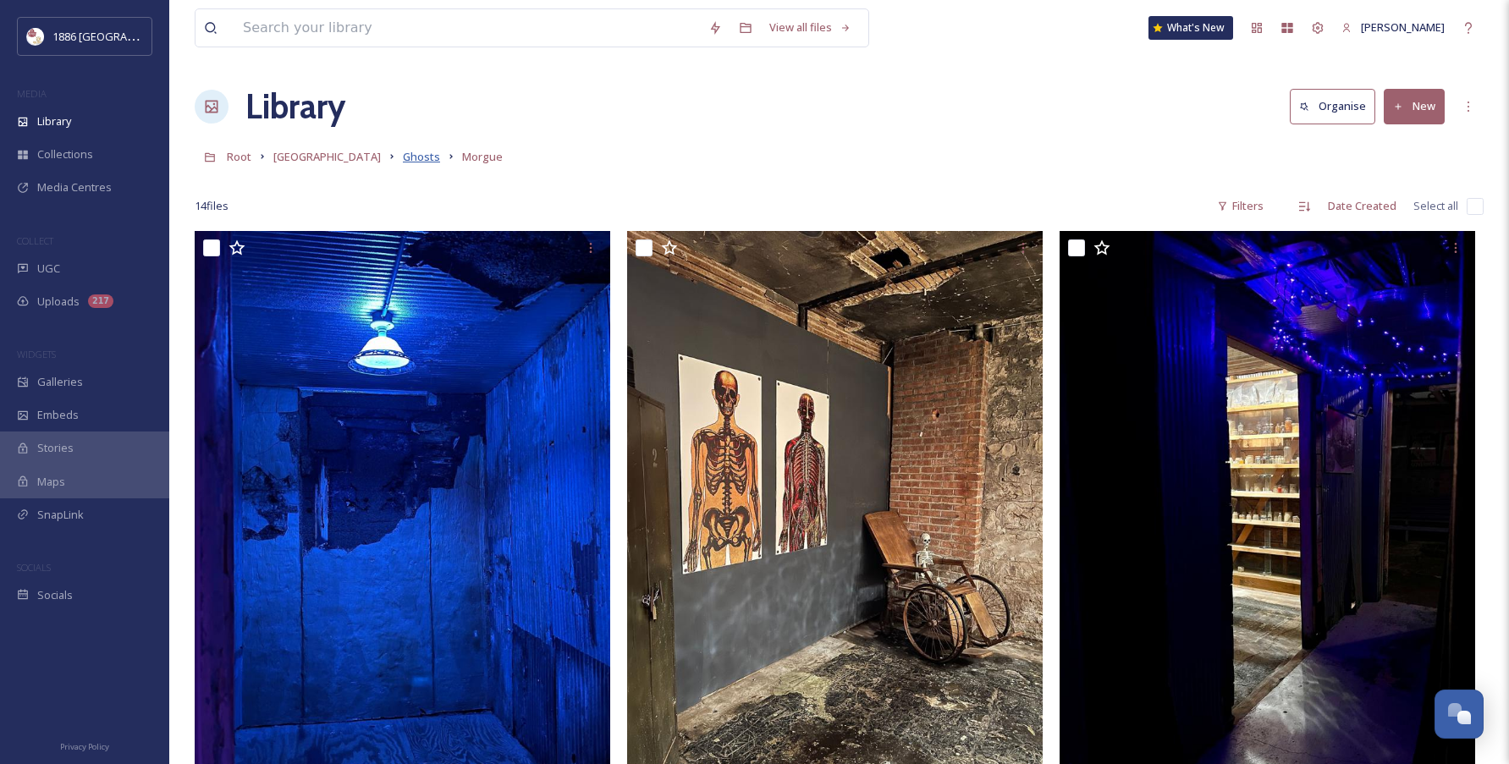
click at [403, 155] on span "Ghosts" at bounding box center [421, 156] width 37 height 15
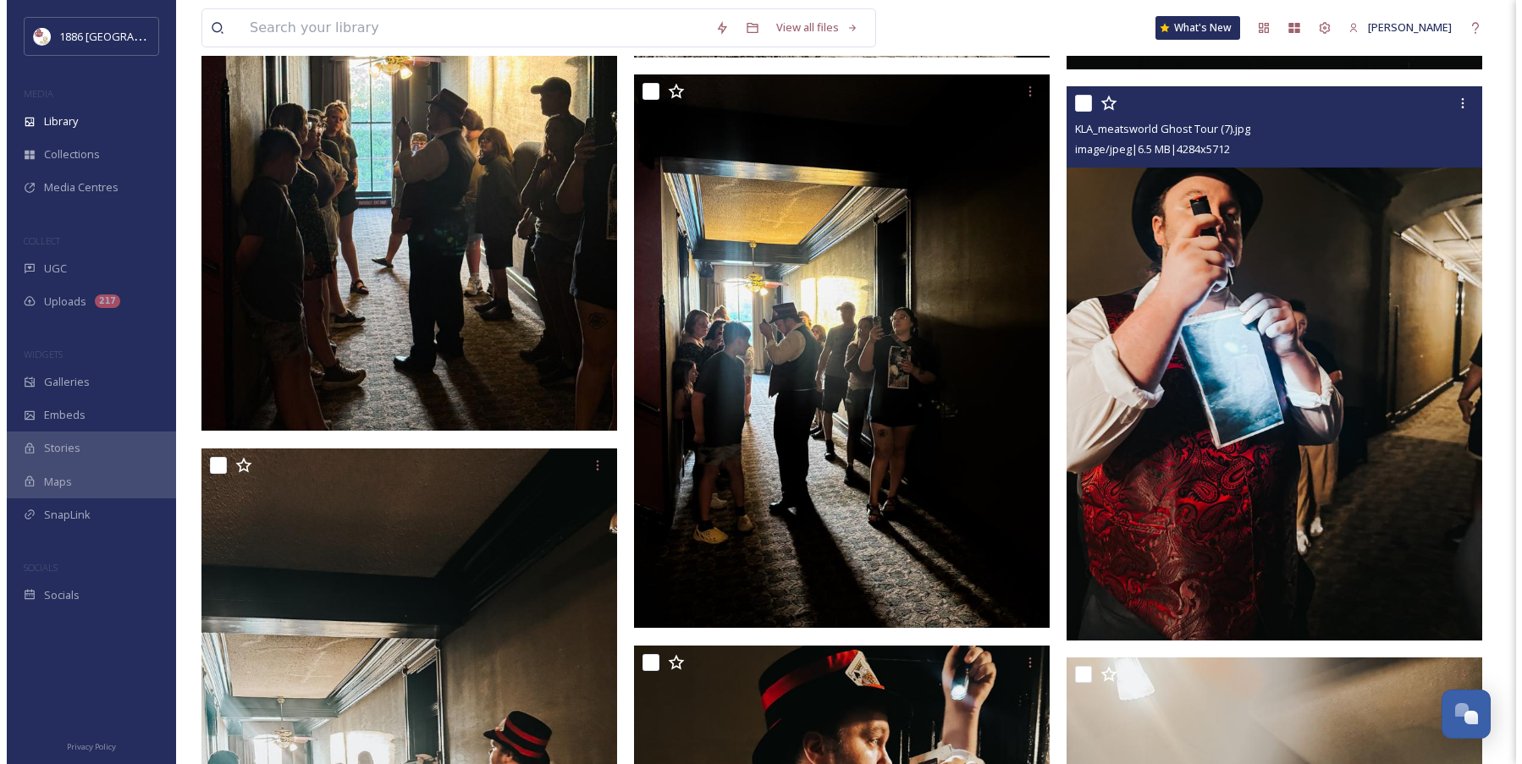
scroll to position [1244, 0]
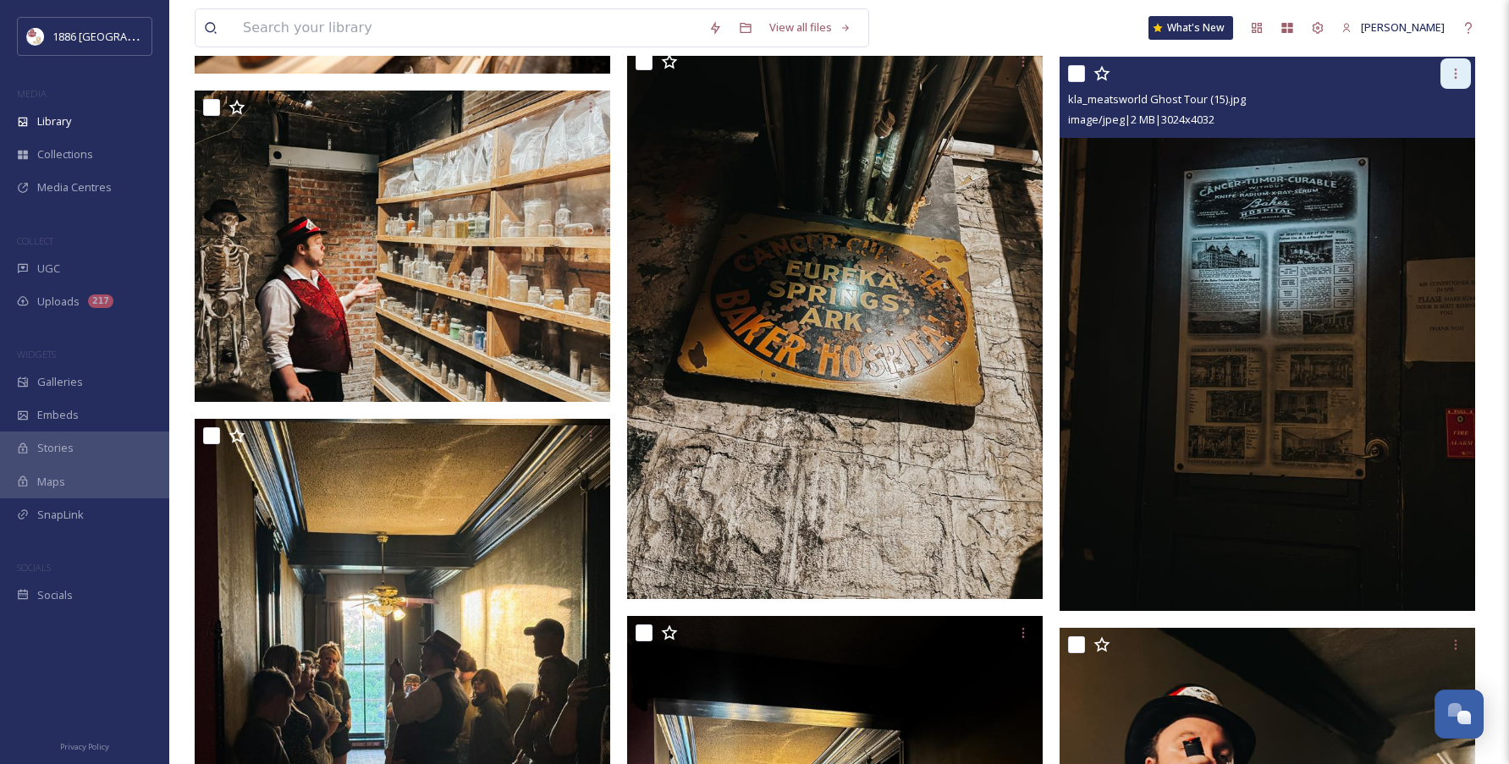
click at [1457, 89] on div at bounding box center [1455, 73] width 30 height 30
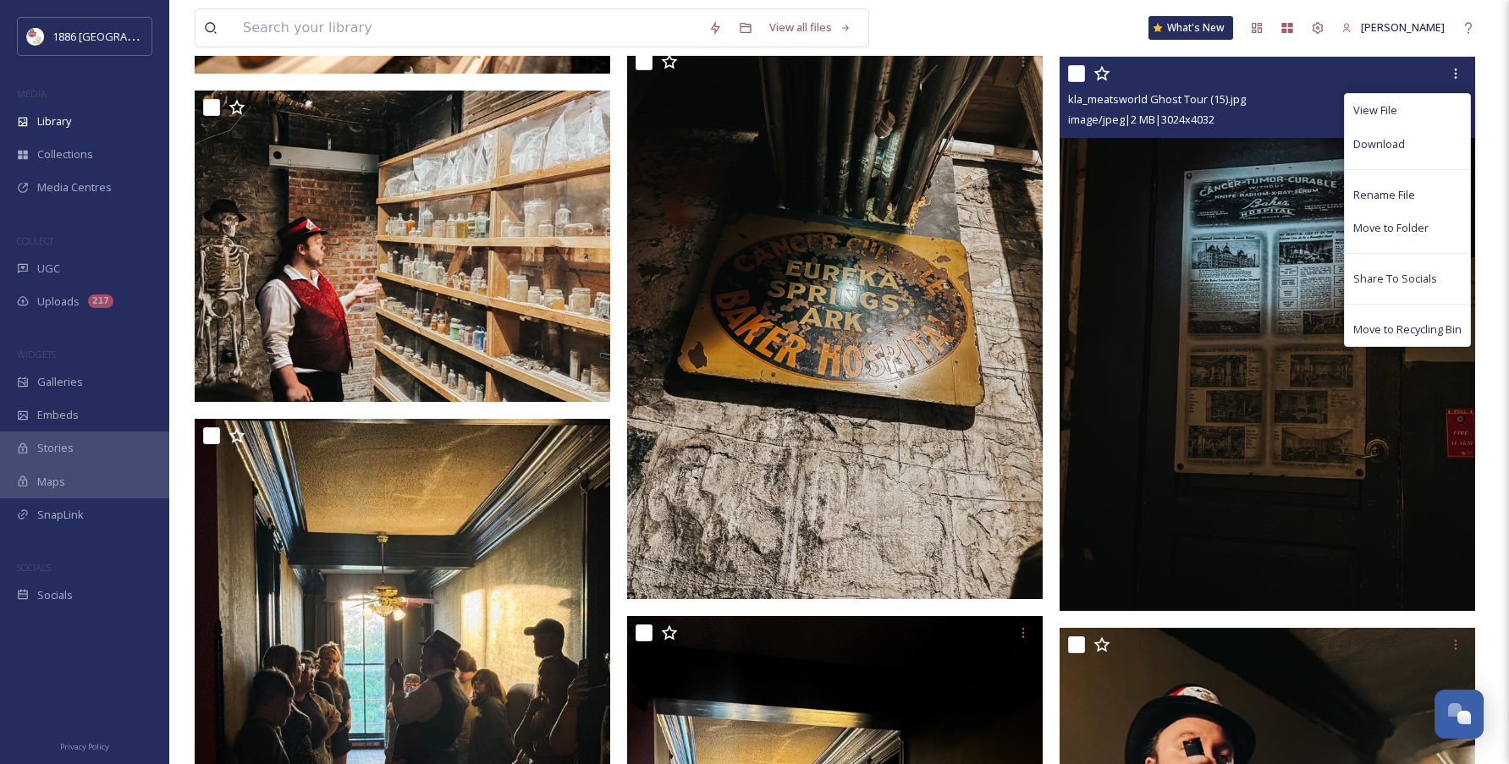
click at [987, 305] on img at bounding box center [835, 321] width 416 height 553
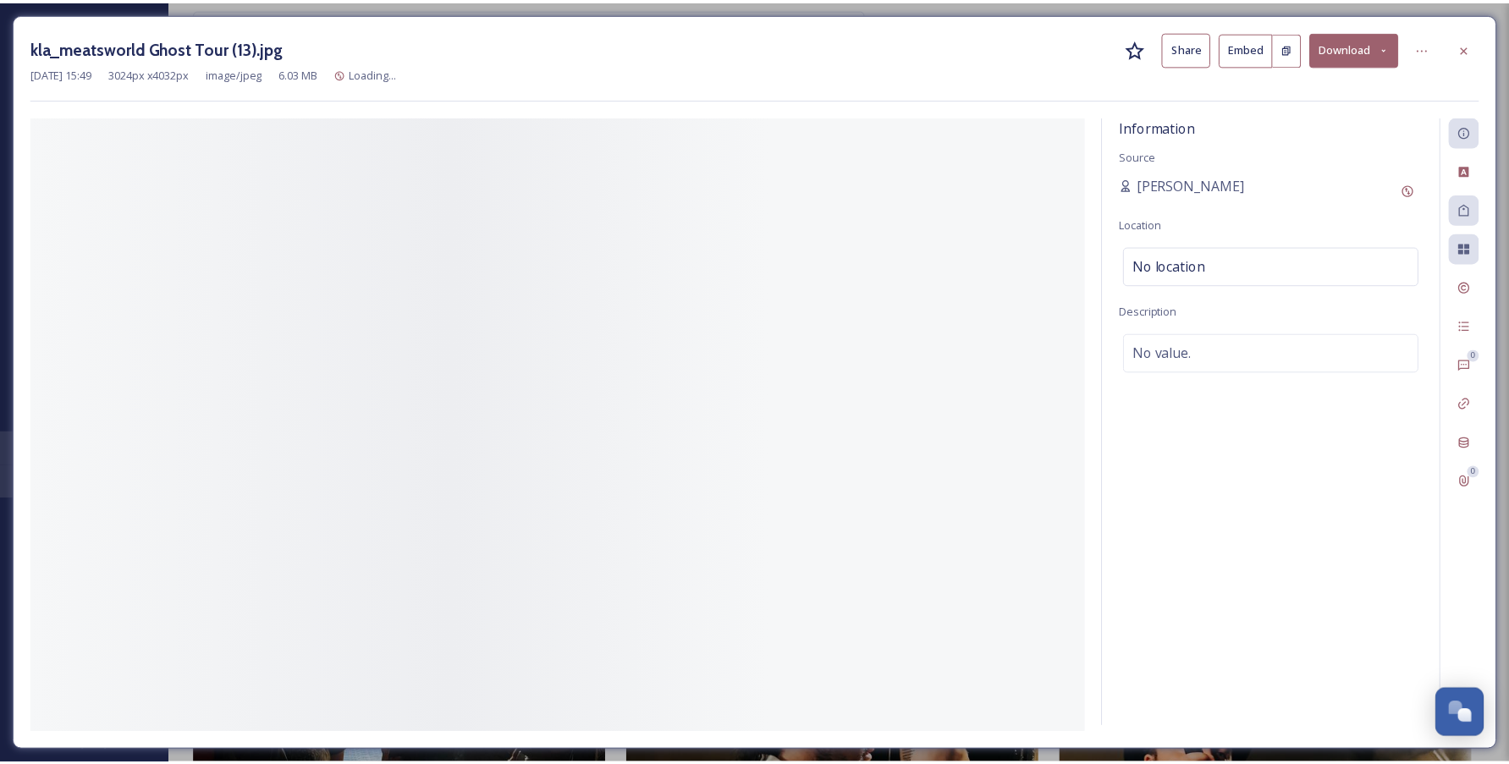
scroll to position [0, 154]
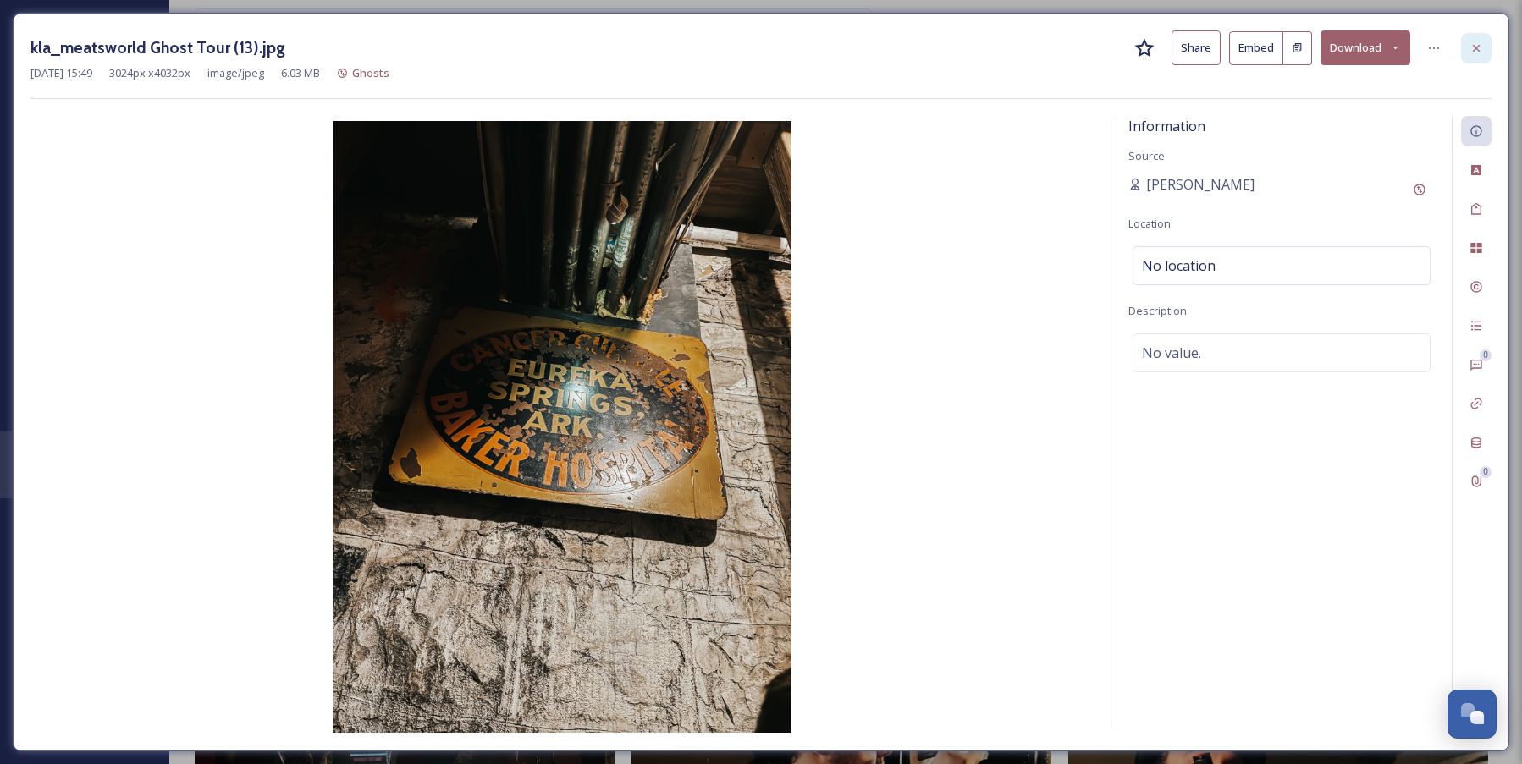
click at [1486, 46] on div at bounding box center [1476, 48] width 30 height 30
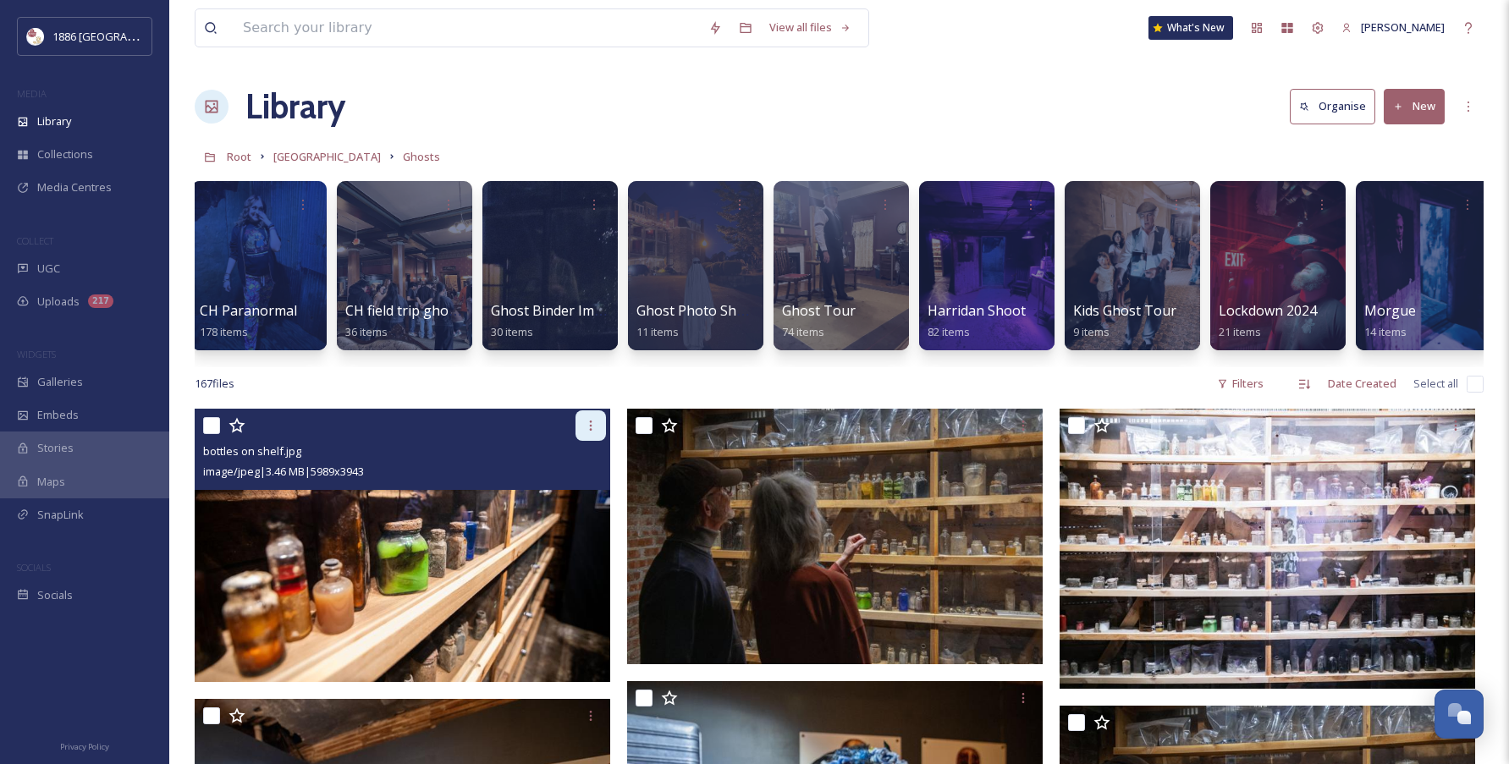
click at [591, 431] on icon at bounding box center [591, 426] width 3 height 10
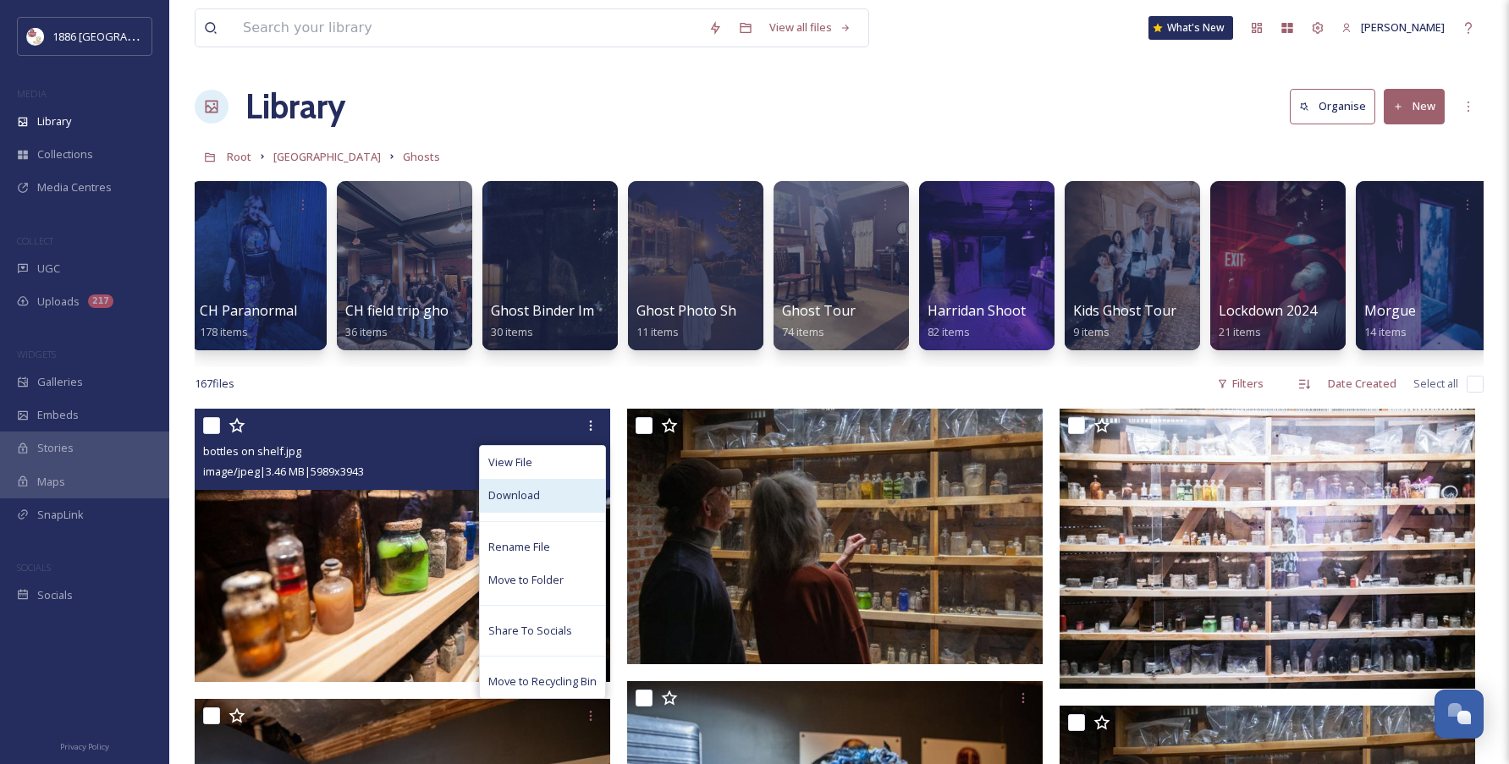
click at [565, 512] on div "Download" at bounding box center [542, 495] width 125 height 33
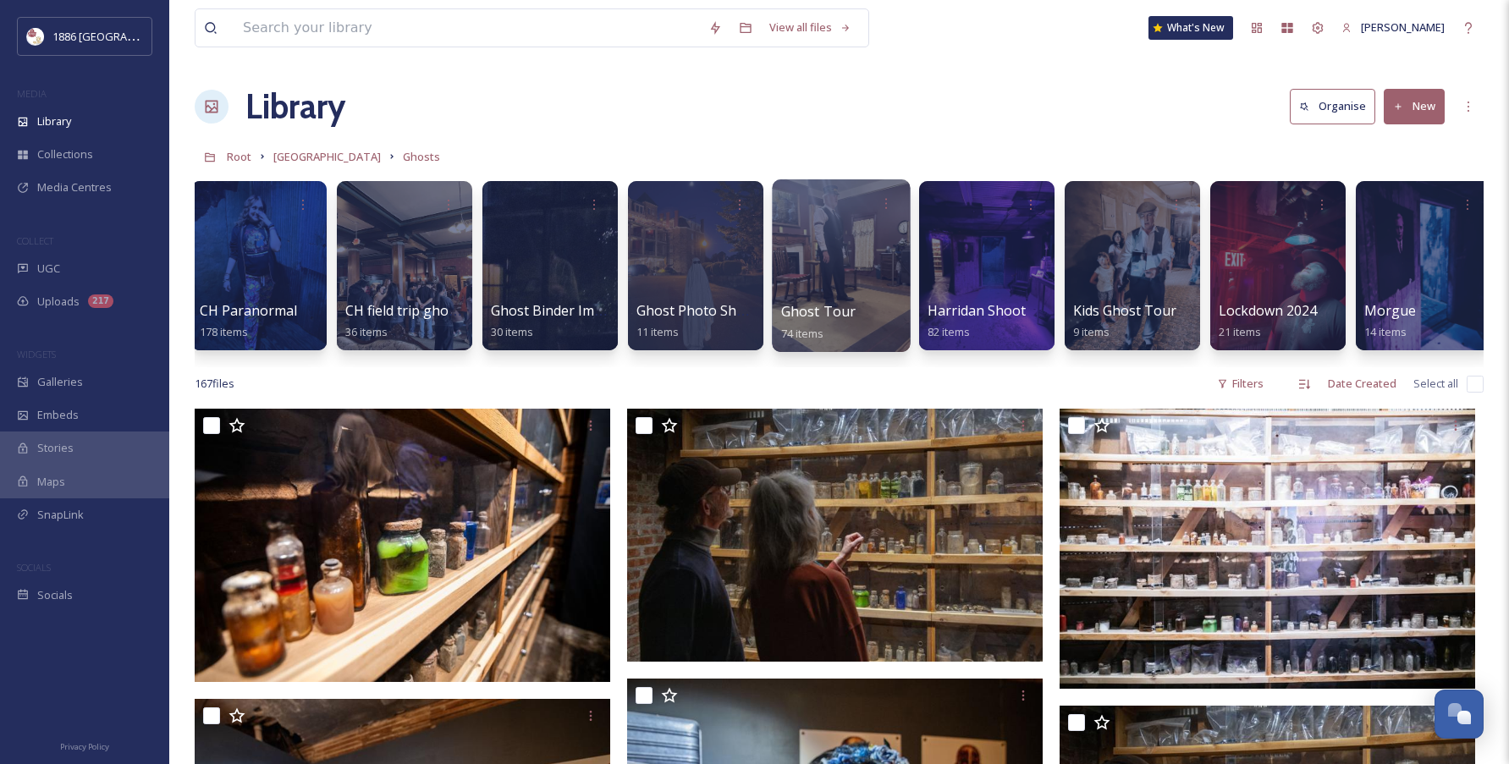
click at [824, 306] on span "Ghost Tour" at bounding box center [818, 311] width 75 height 19
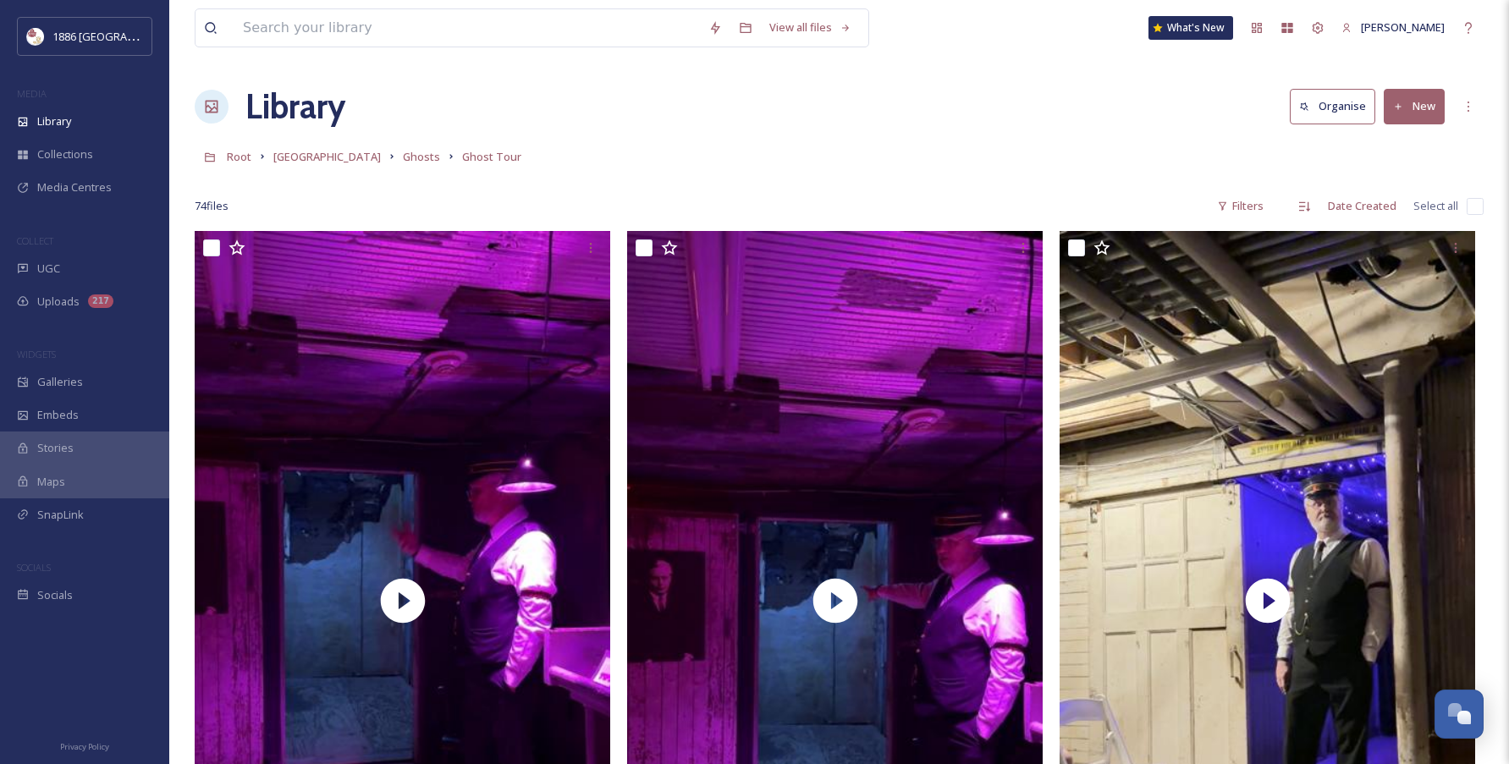
click at [403, 146] on link "Ghosts" at bounding box center [421, 156] width 37 height 20
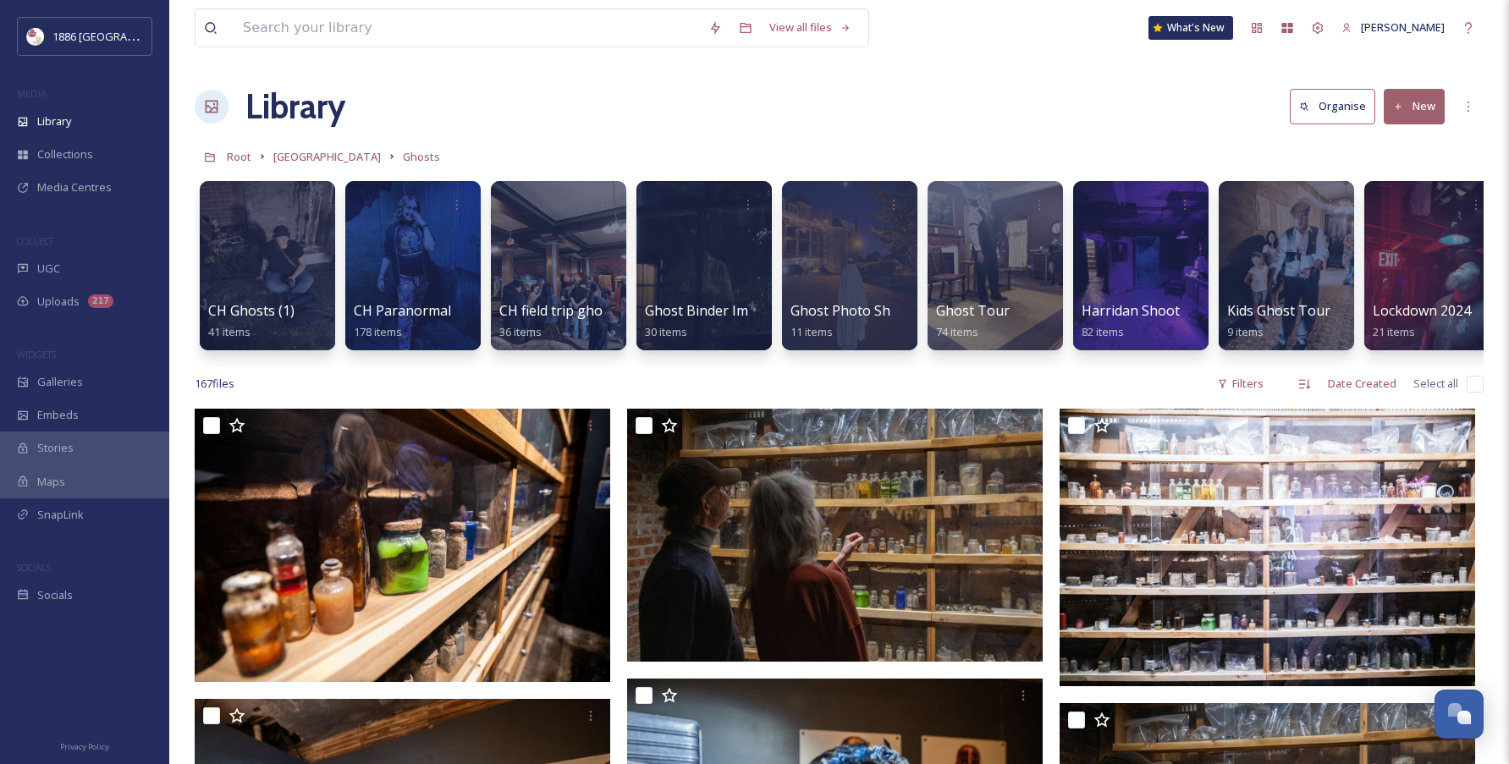
scroll to position [0, 167]
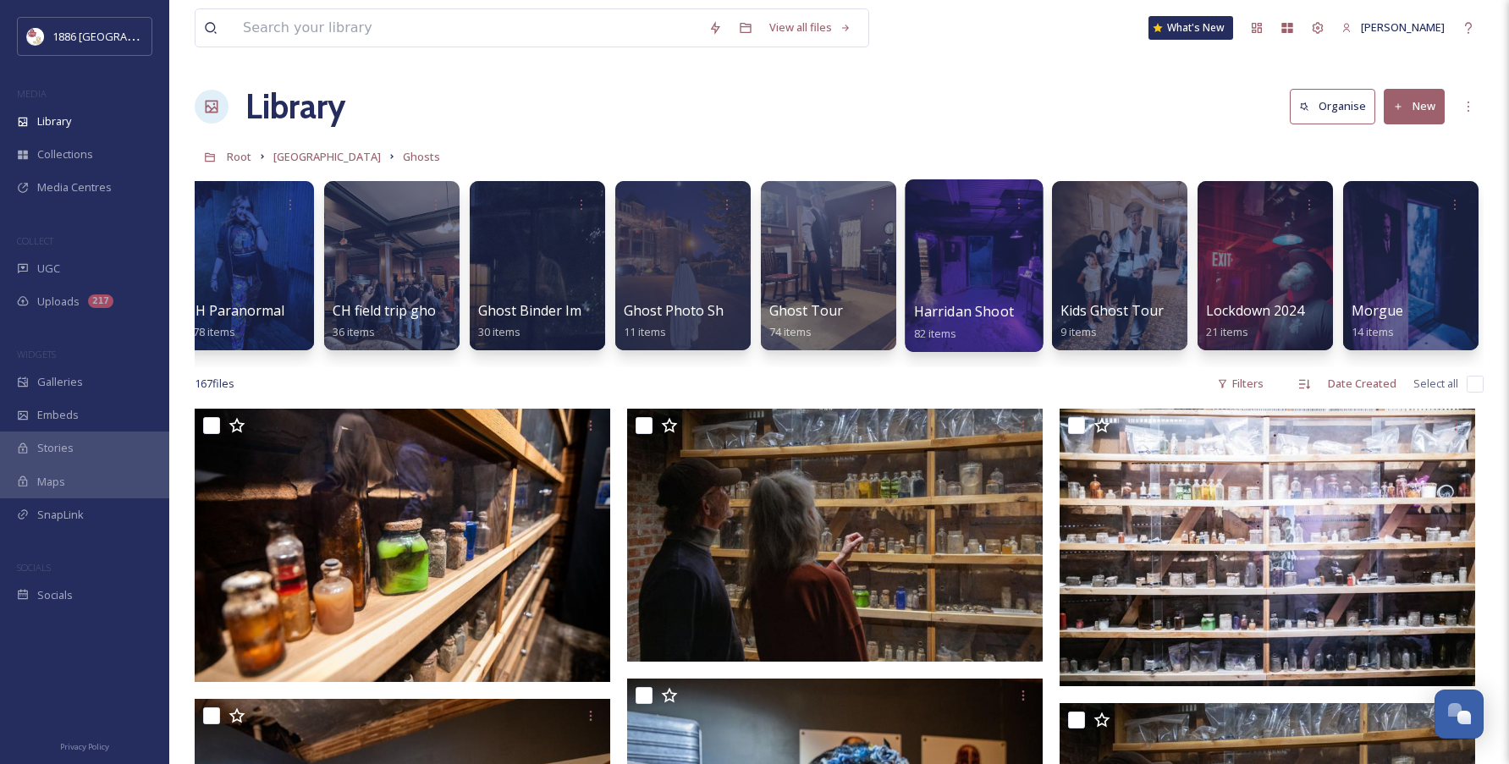
click at [995, 305] on span "Harridan Shoot" at bounding box center [964, 311] width 100 height 19
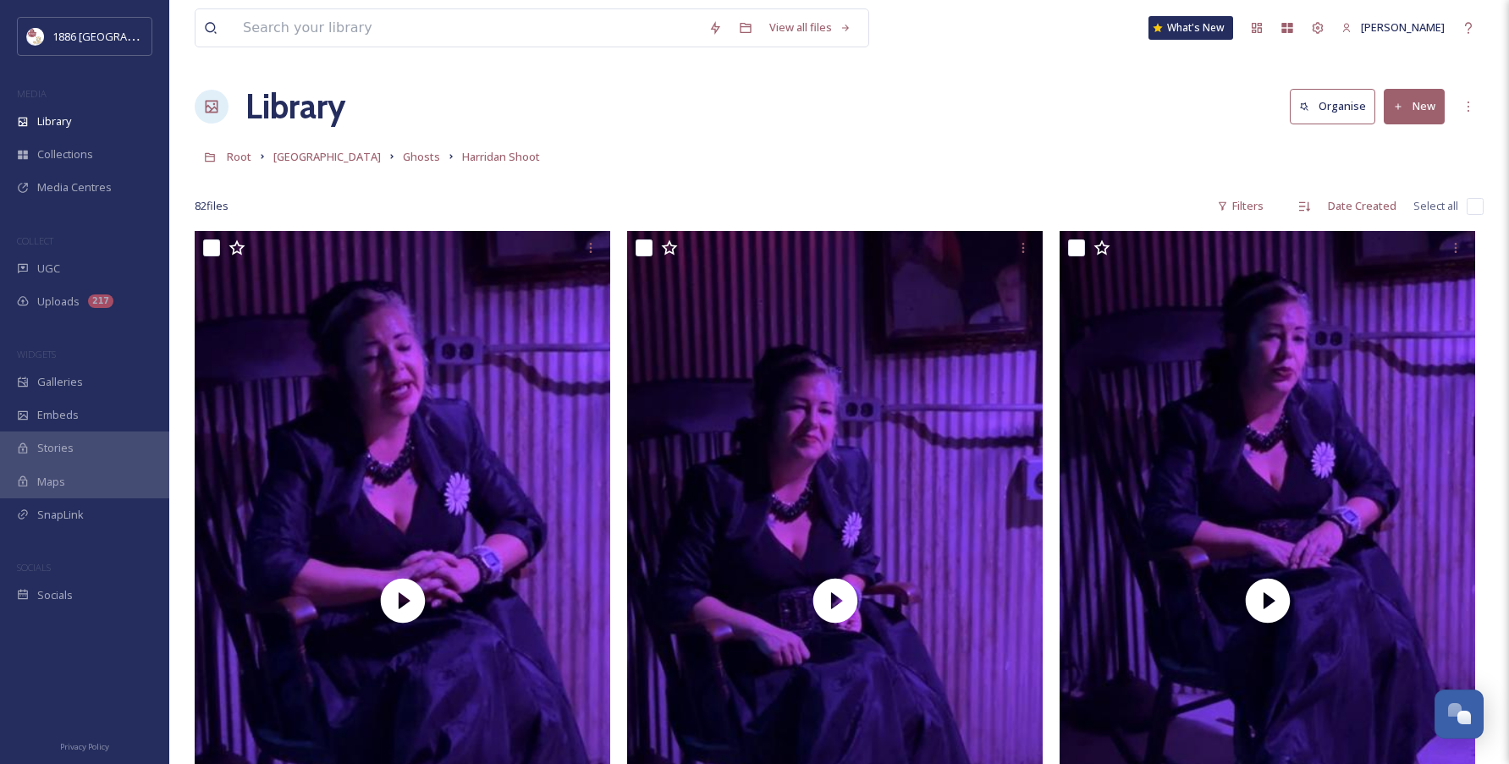
click at [408, 159] on div "Root Crescent Hotel Ghosts Harridan Shoot" at bounding box center [839, 156] width 1289 height 32
click at [403, 158] on span "Ghosts" at bounding box center [421, 156] width 37 height 15
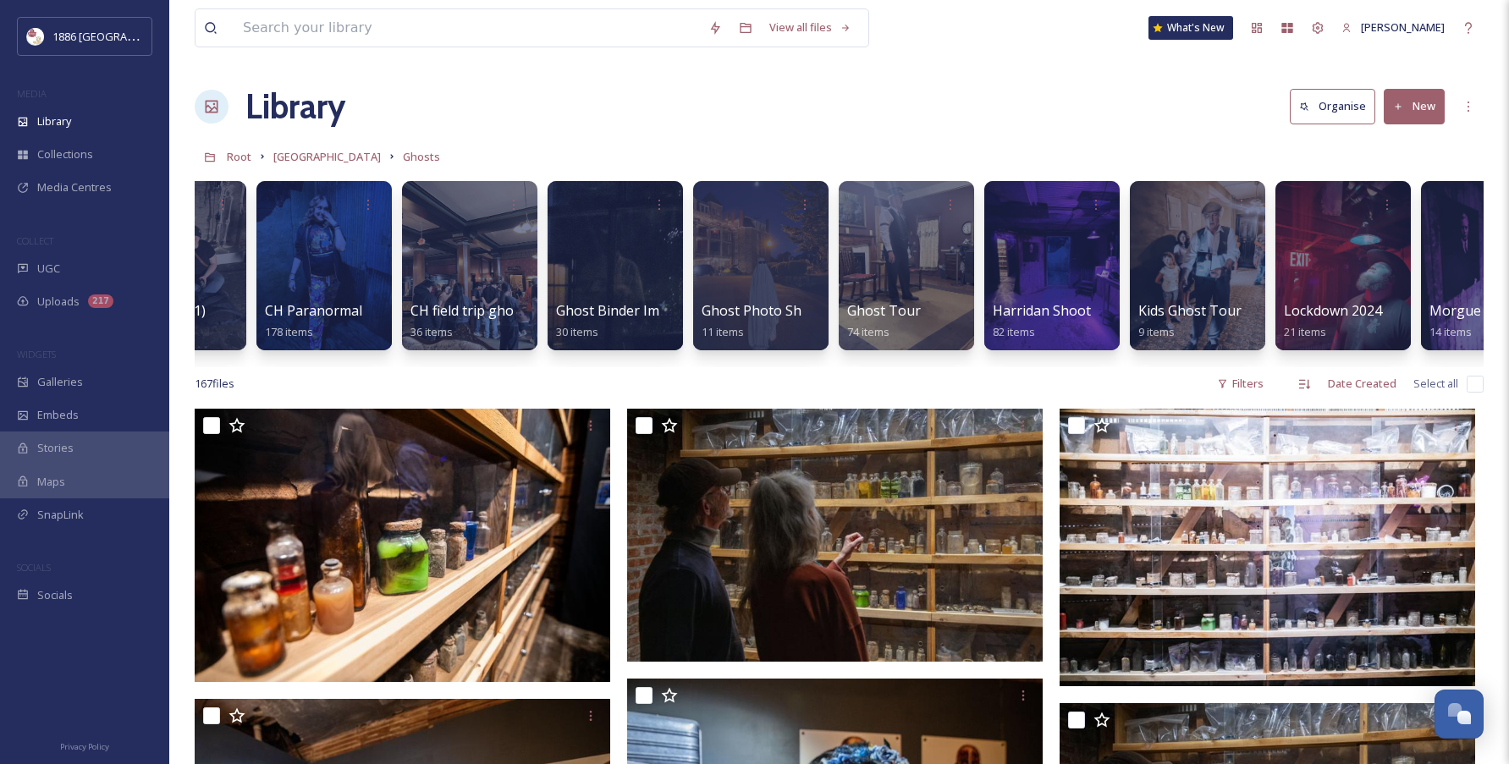
scroll to position [0, 37]
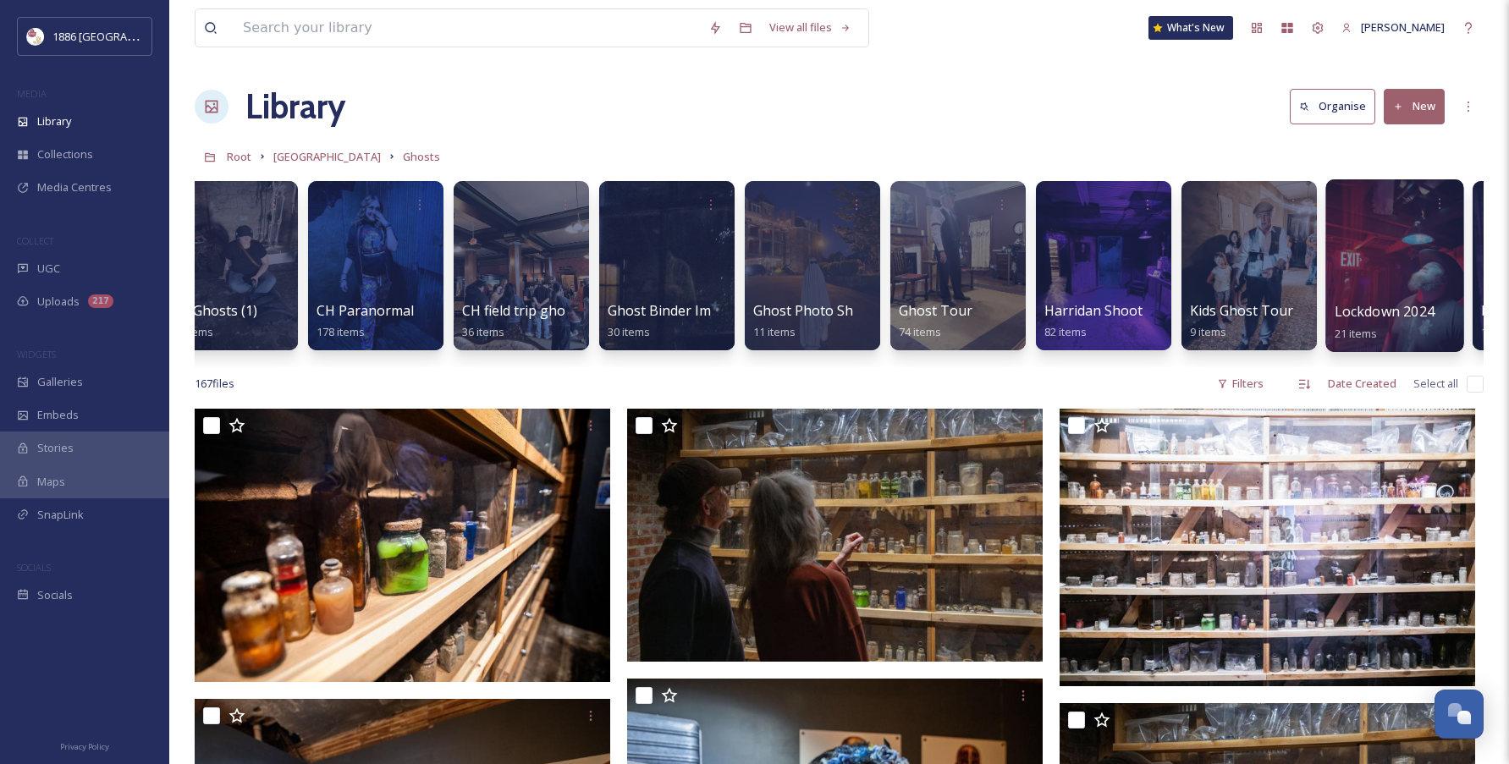
click at [1403, 280] on div at bounding box center [1394, 265] width 138 height 173
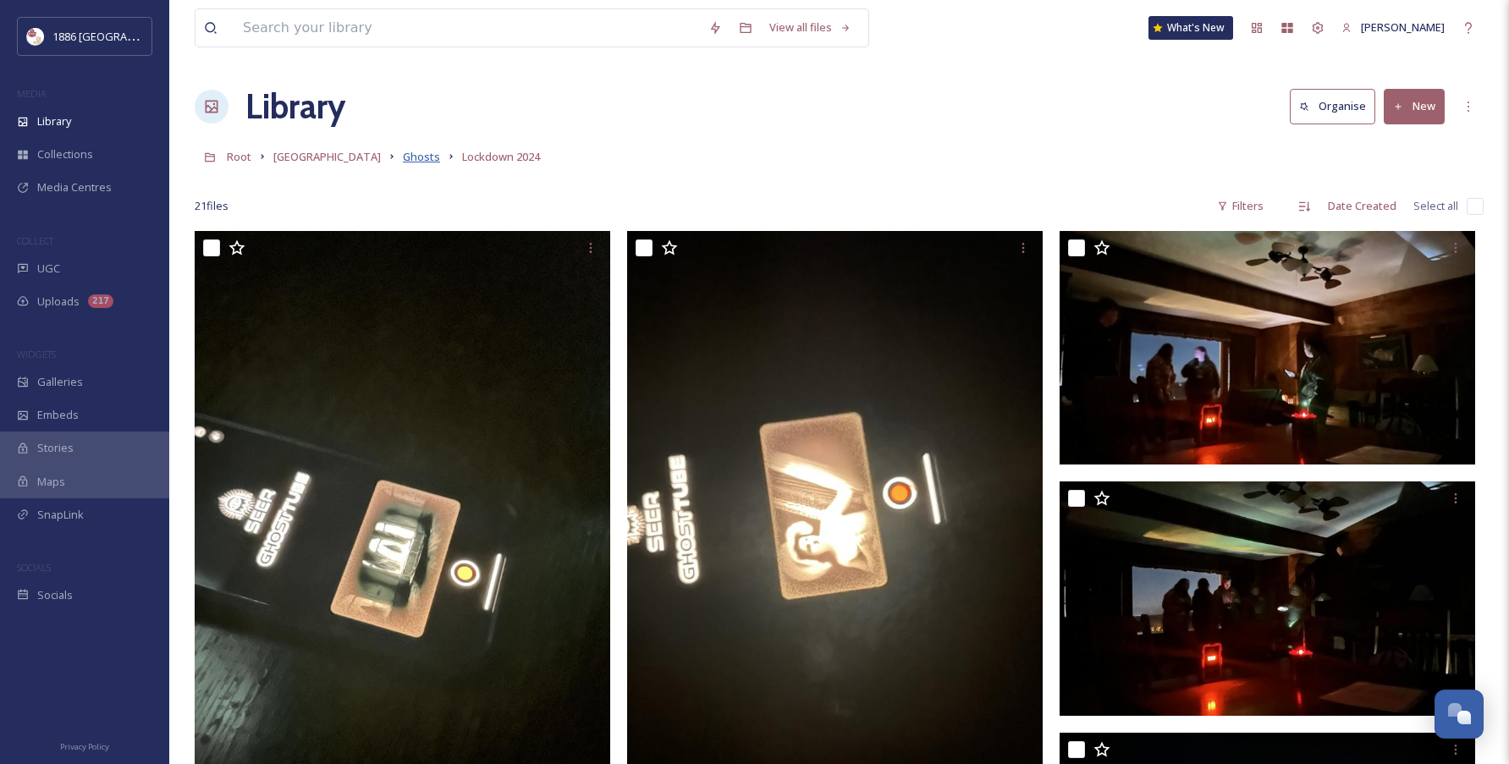
click at [403, 158] on span "Ghosts" at bounding box center [421, 156] width 37 height 15
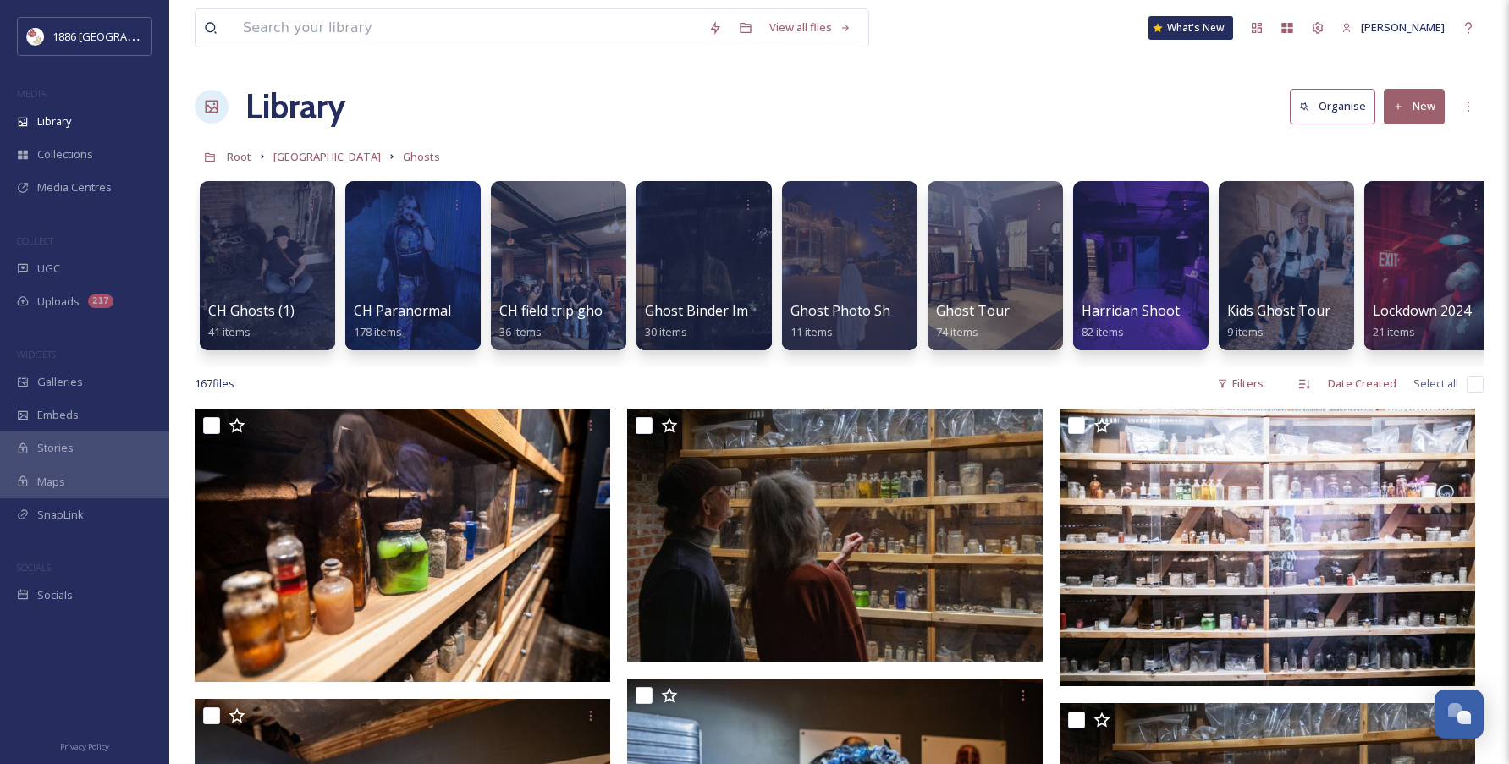
click at [328, 165] on link "[GEOGRAPHIC_DATA]" at bounding box center [326, 156] width 107 height 20
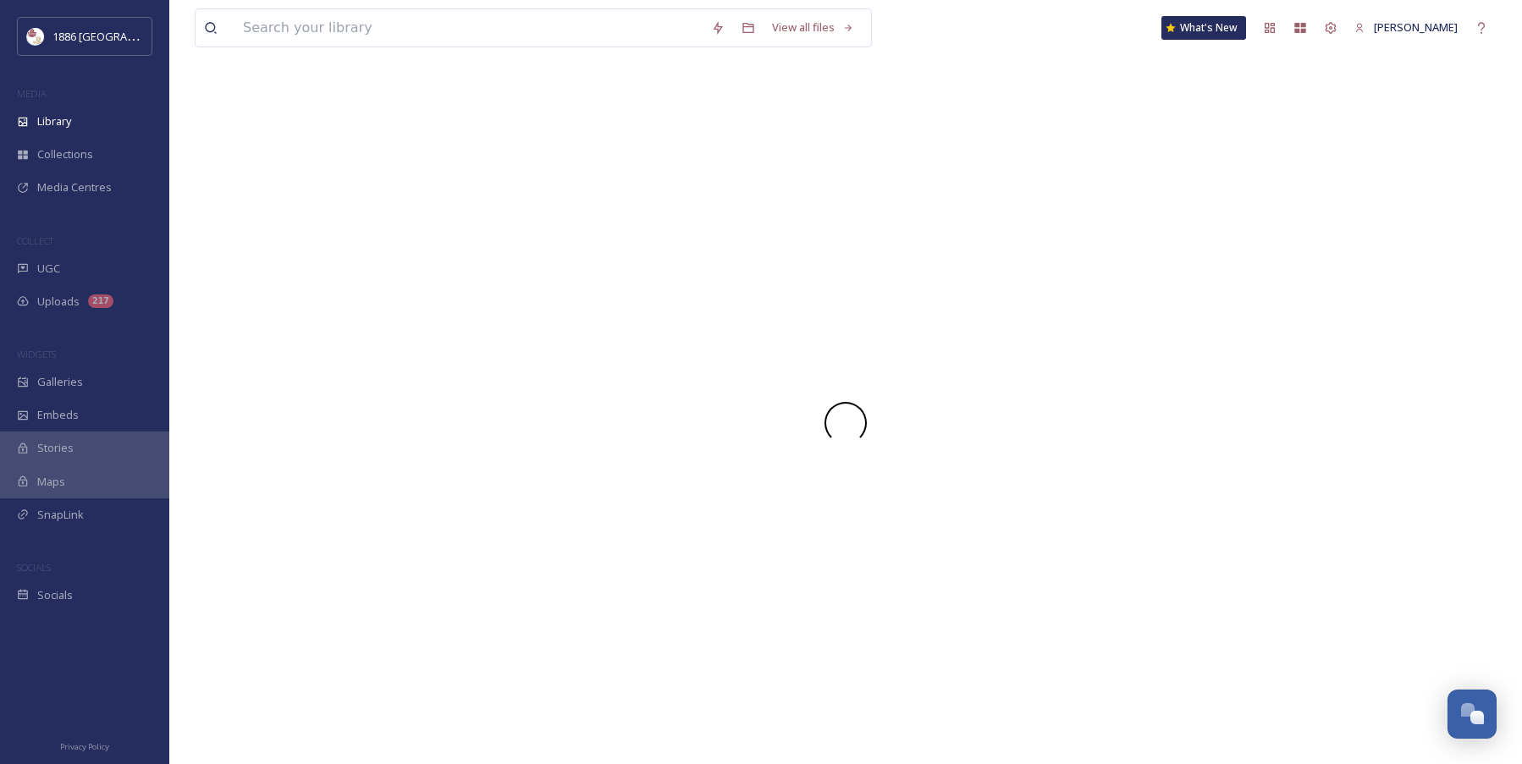
click at [322, 158] on div at bounding box center [846, 422] width 1302 height 683
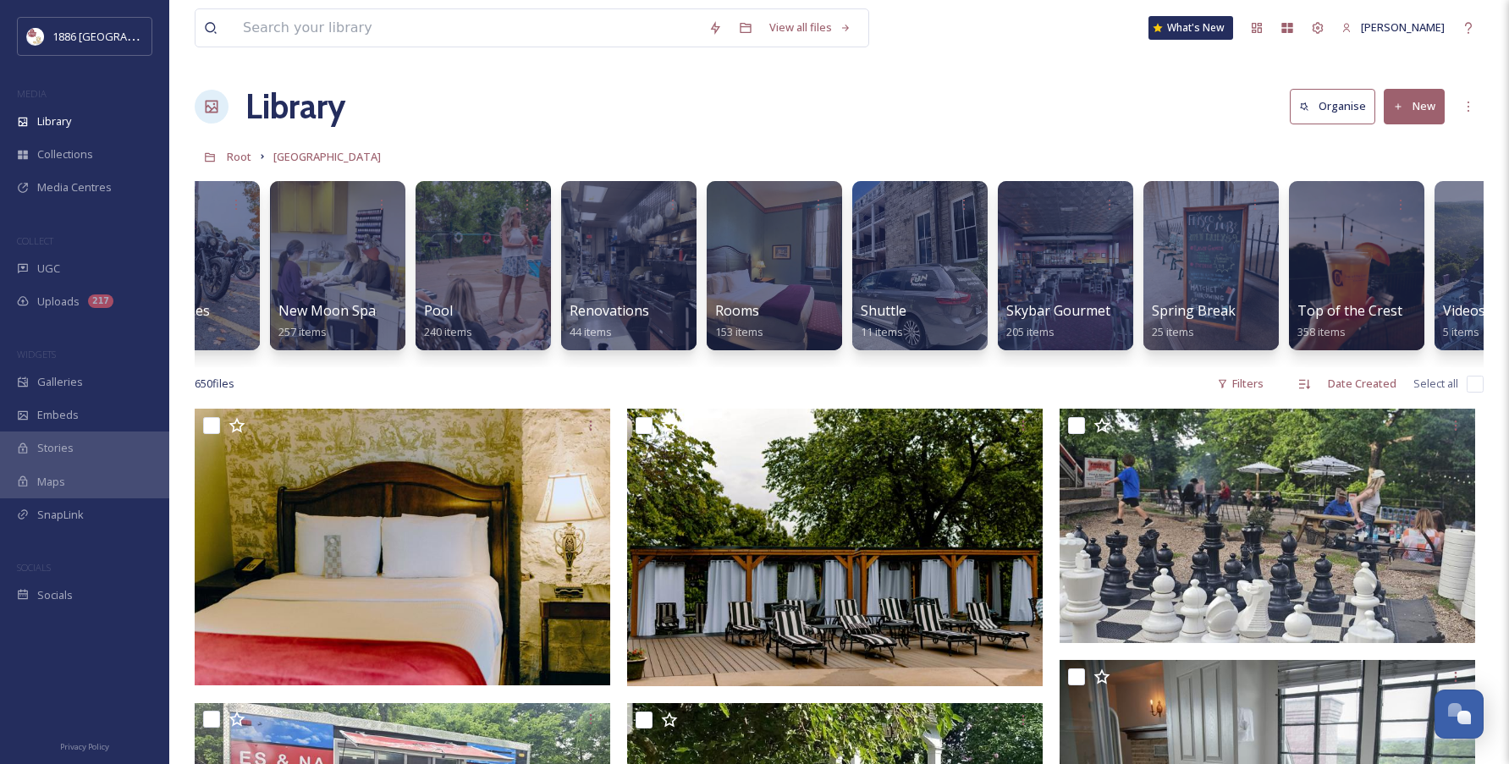
scroll to position [0, 2758]
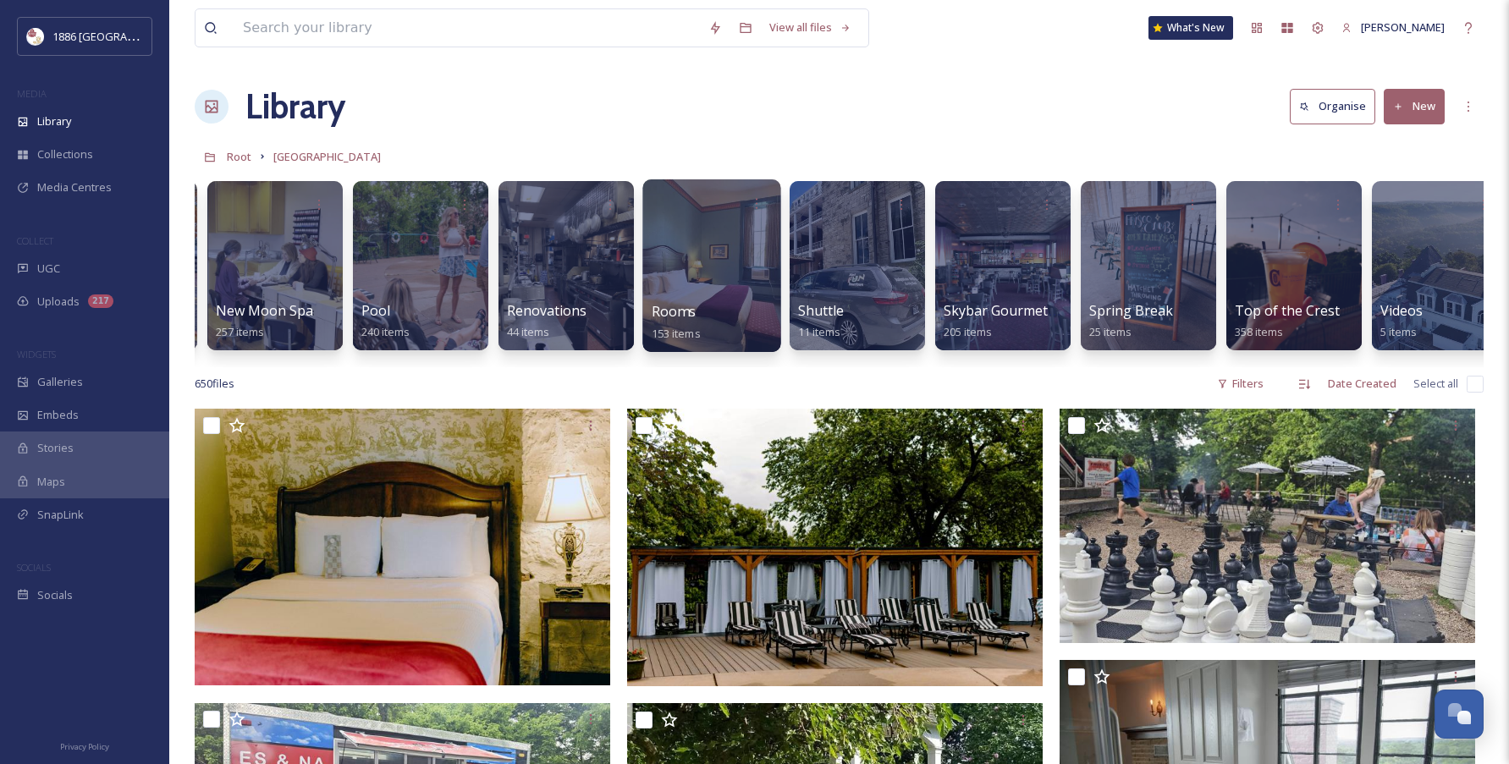
click at [705, 271] on div at bounding box center [711, 265] width 138 height 173
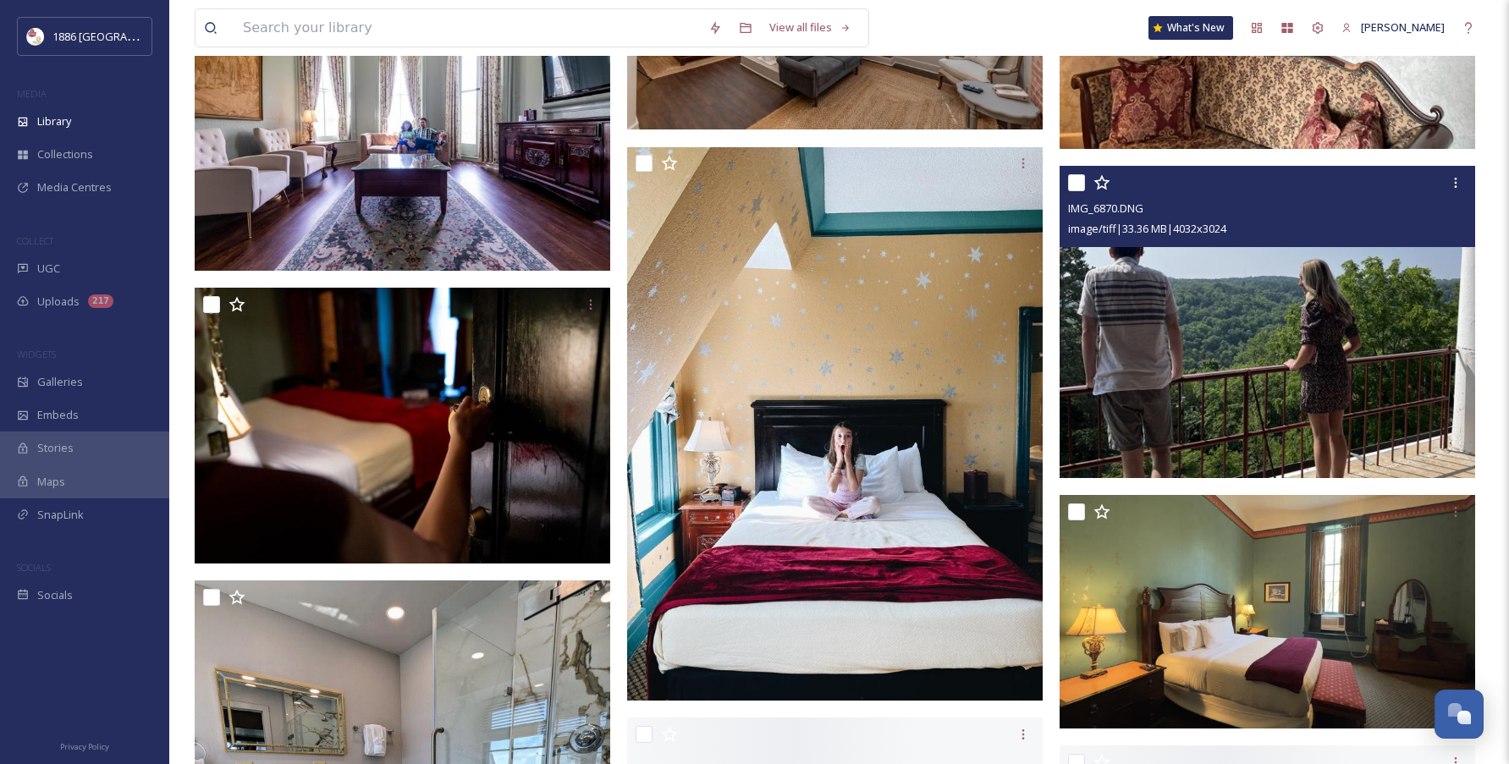
scroll to position [23012, 0]
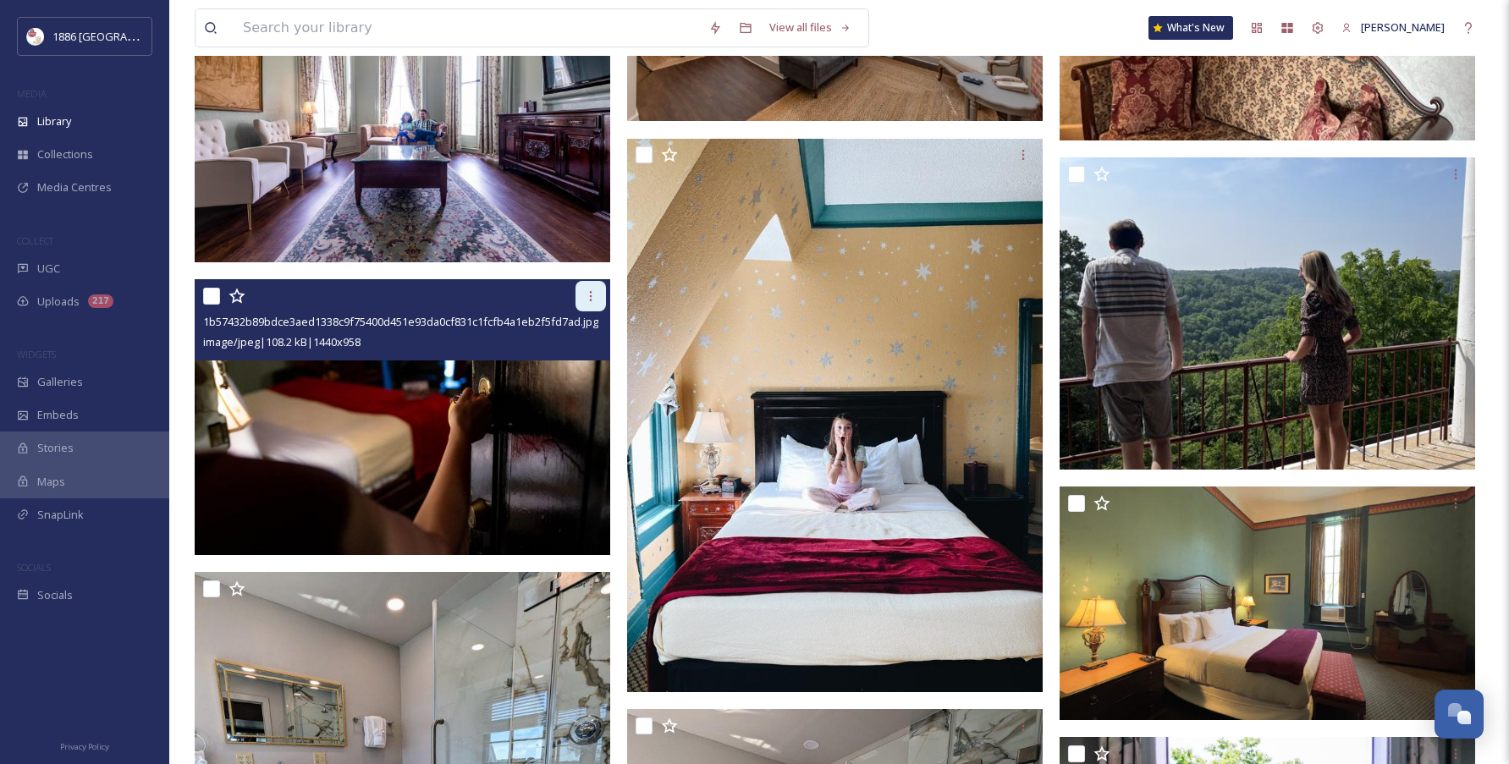
click at [601, 294] on div at bounding box center [590, 296] width 30 height 30
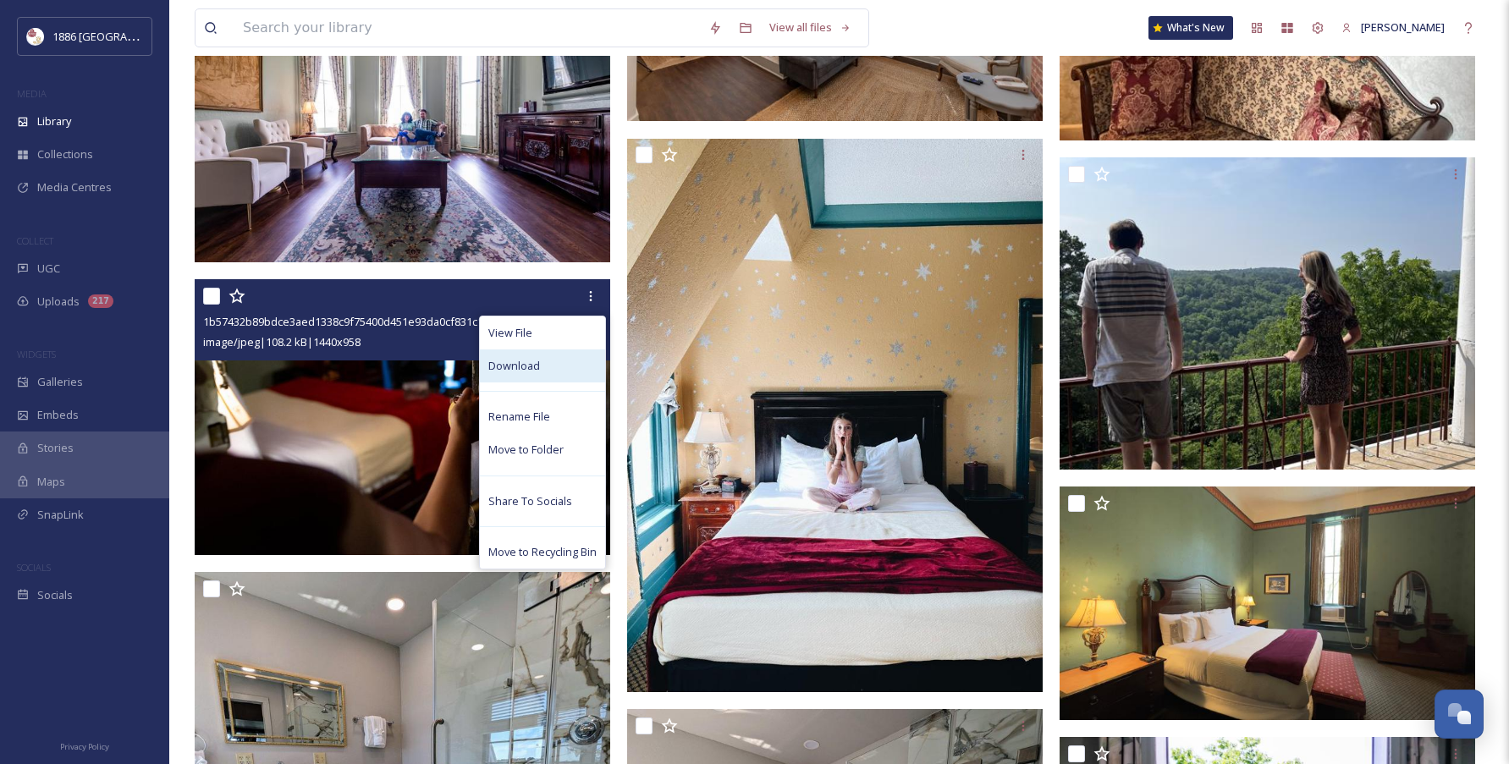
click at [561, 368] on div "Download" at bounding box center [542, 366] width 125 height 33
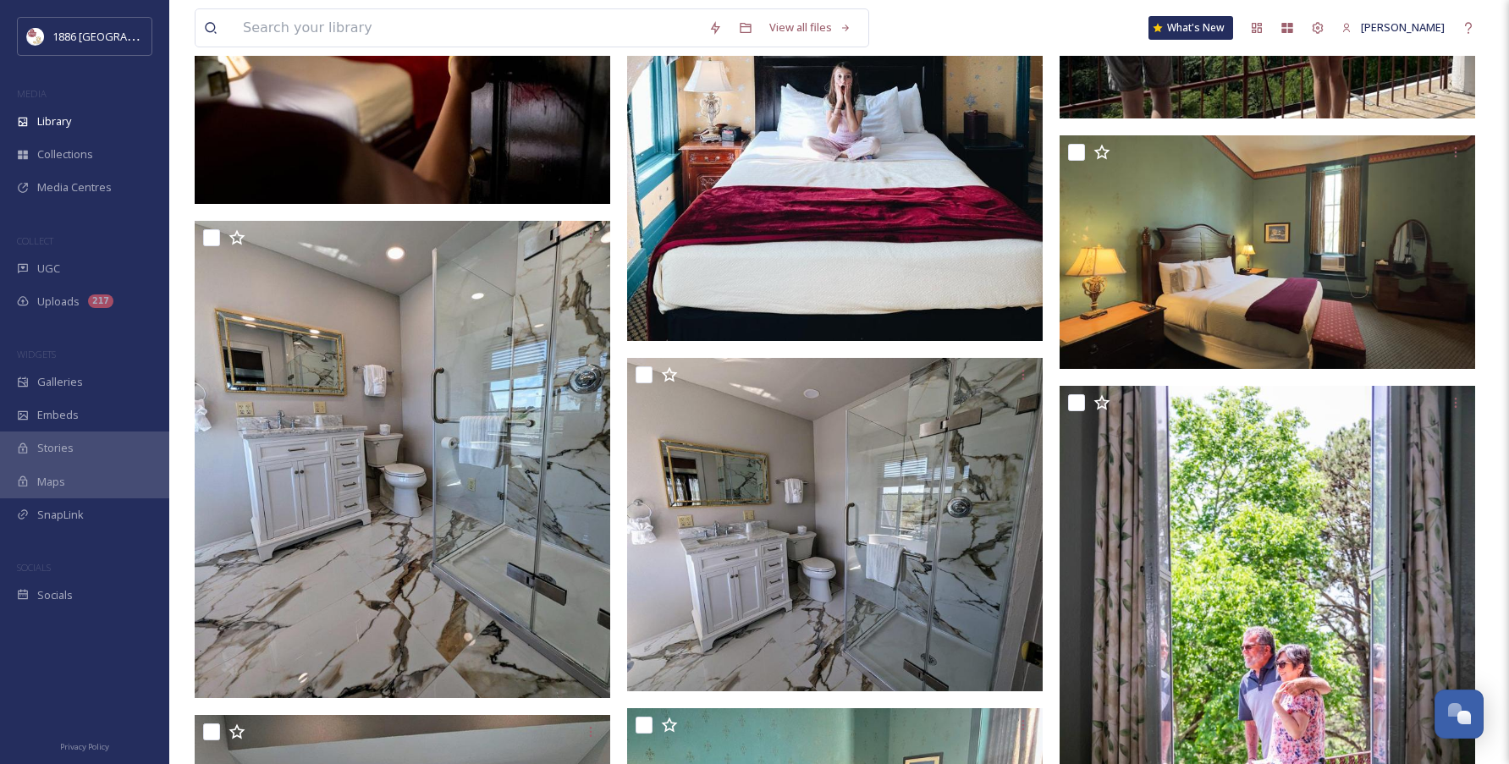
scroll to position [23042, 0]
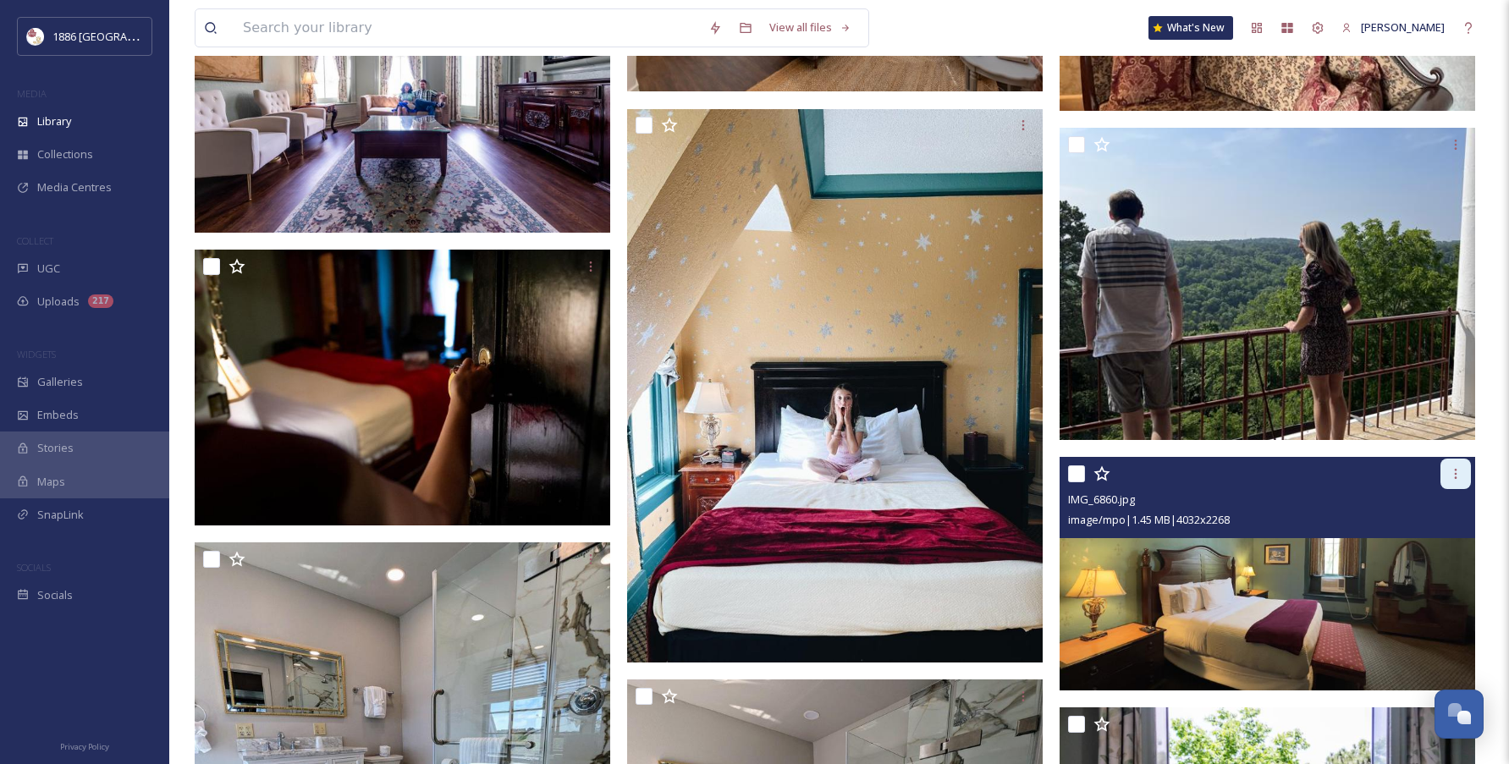
click at [1451, 464] on div at bounding box center [1455, 474] width 30 height 30
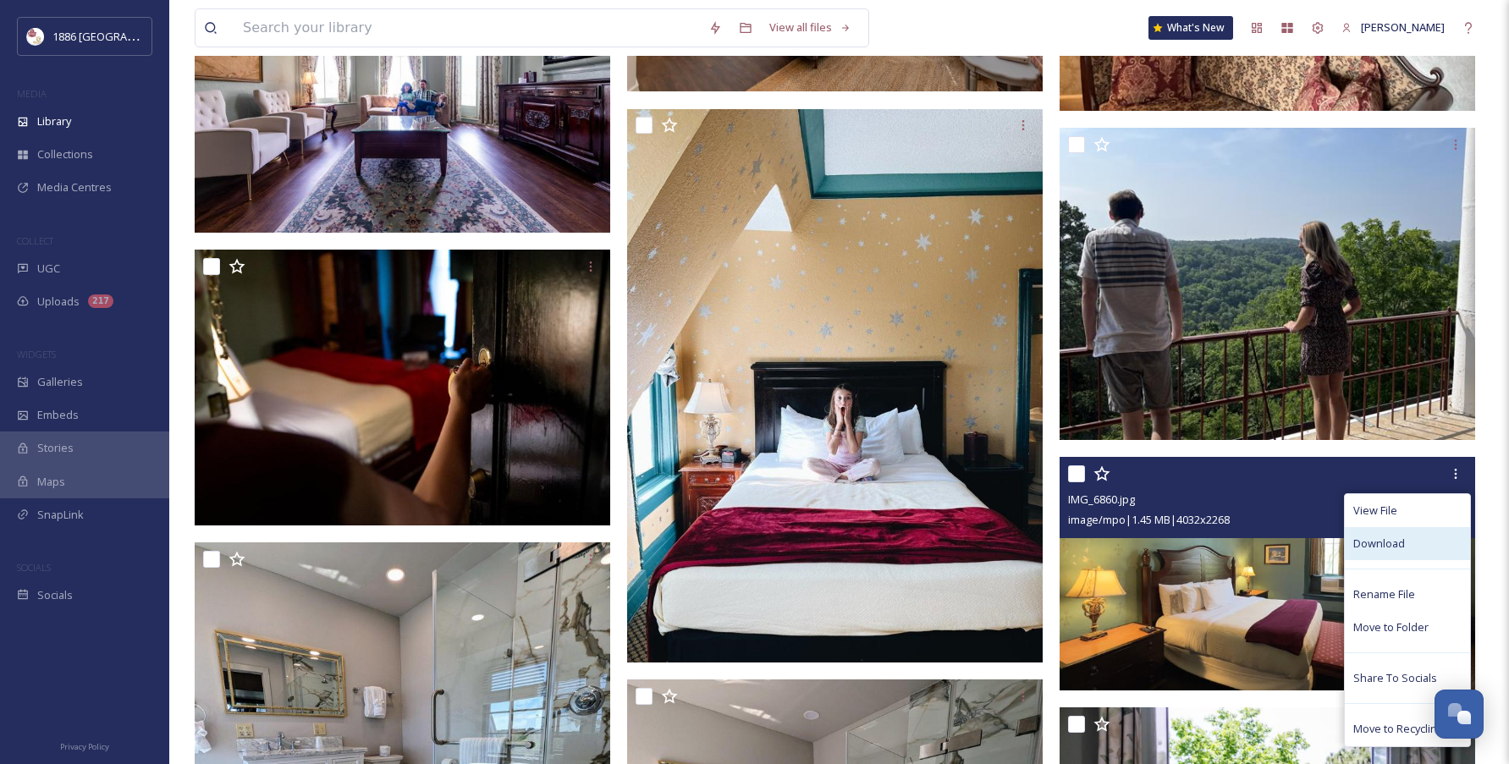
click at [1425, 541] on div "Download" at bounding box center [1407, 543] width 125 height 33
